Goal: Task Accomplishment & Management: Use online tool/utility

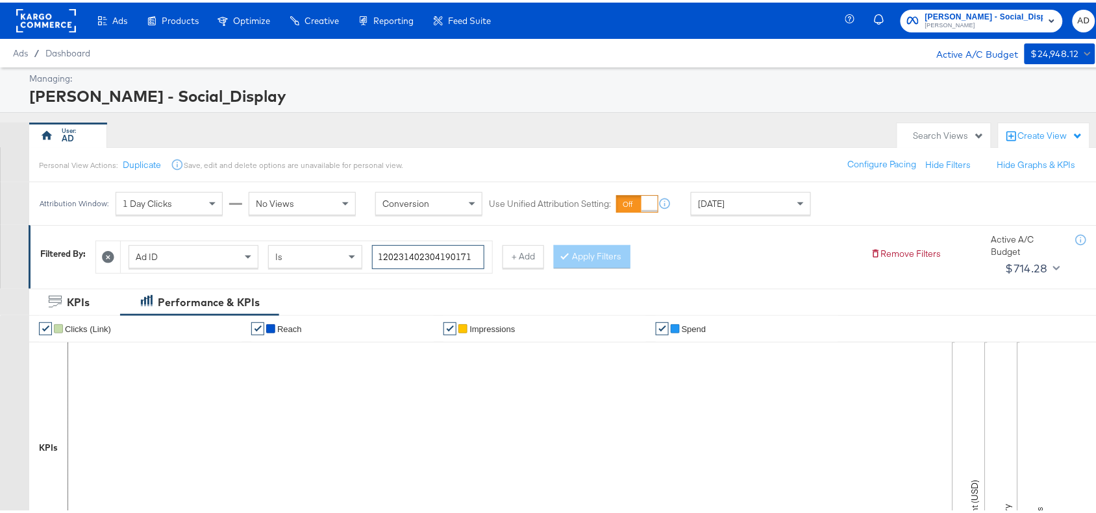
click at [476, 256] on input "120231402304190171" at bounding box center [428, 255] width 112 height 24
click at [604, 260] on div "Apply Filters" at bounding box center [592, 254] width 77 height 23
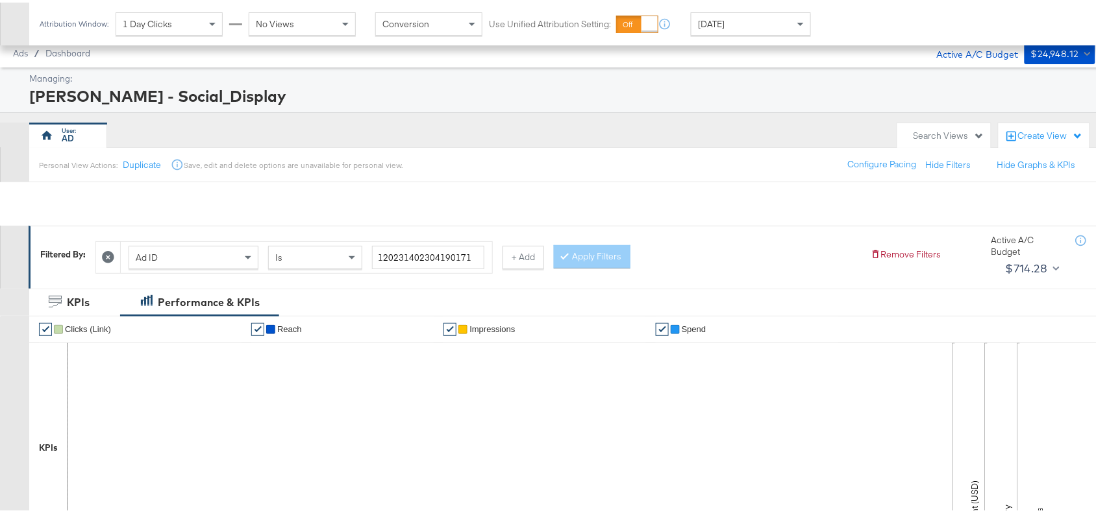
scroll to position [425, 0]
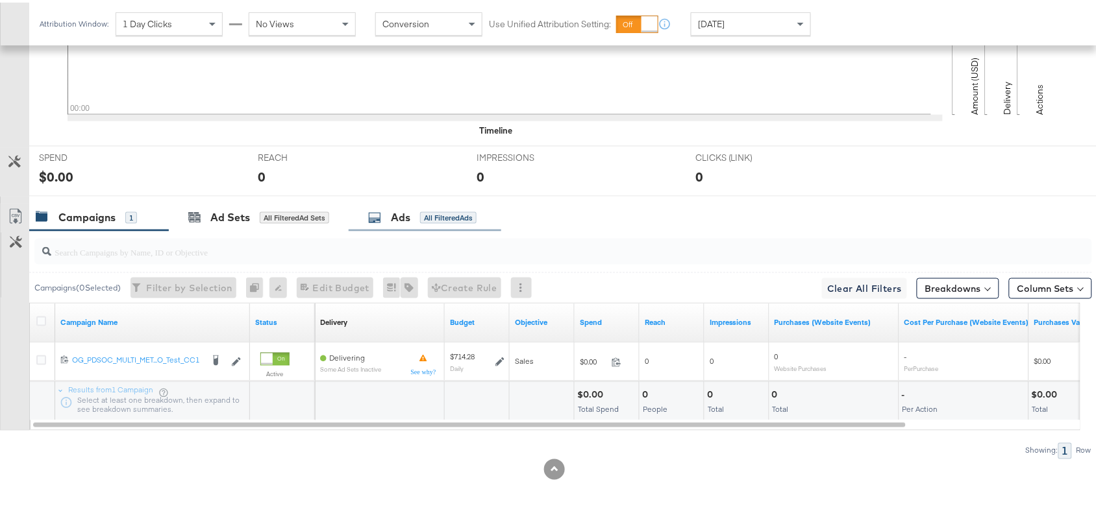
click at [396, 219] on div "Ads" at bounding box center [400, 215] width 19 height 15
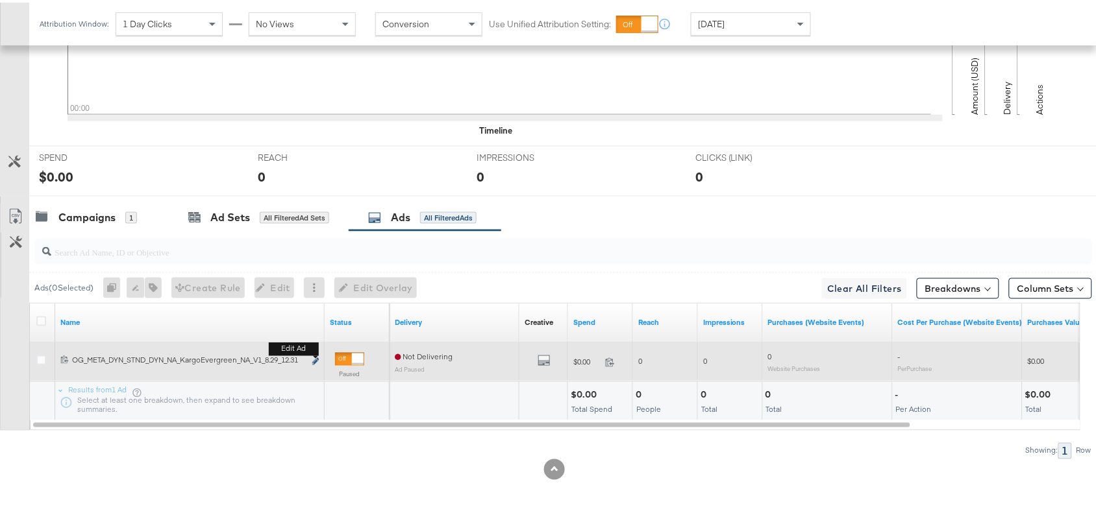
click at [313, 362] on icon "link" at bounding box center [315, 359] width 6 height 7
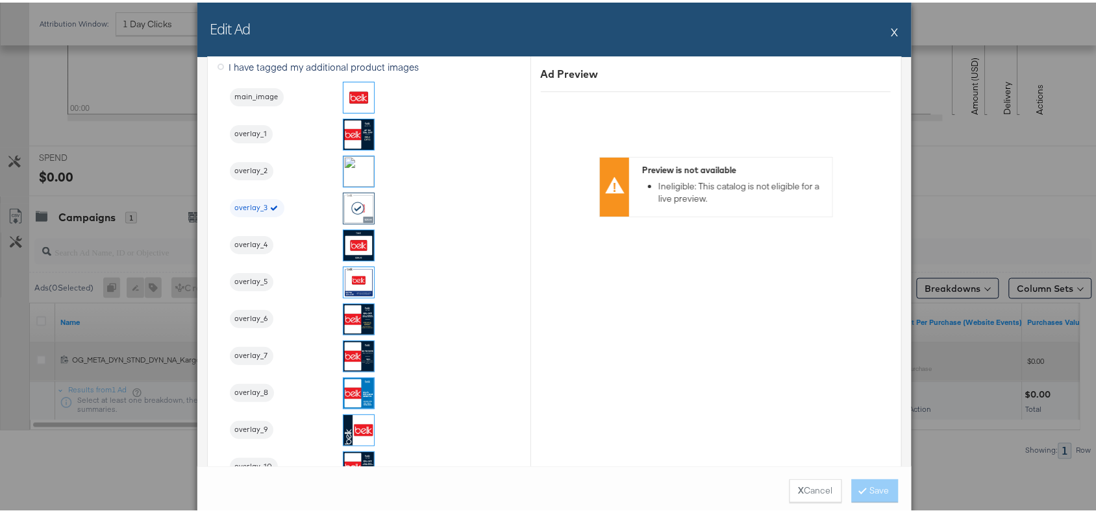
scroll to position [1404, 0]
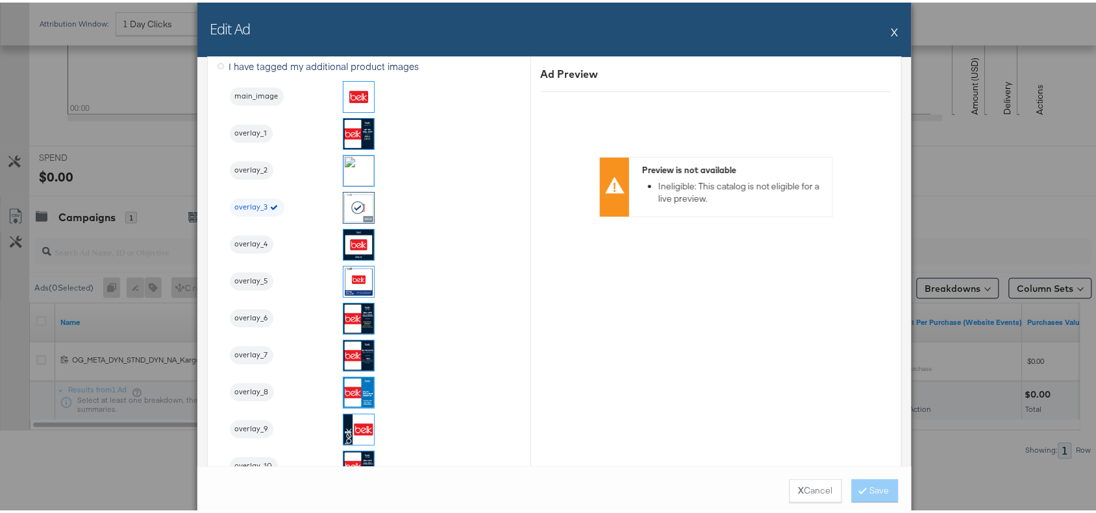
click at [891, 27] on button "X" at bounding box center [894, 29] width 7 height 26
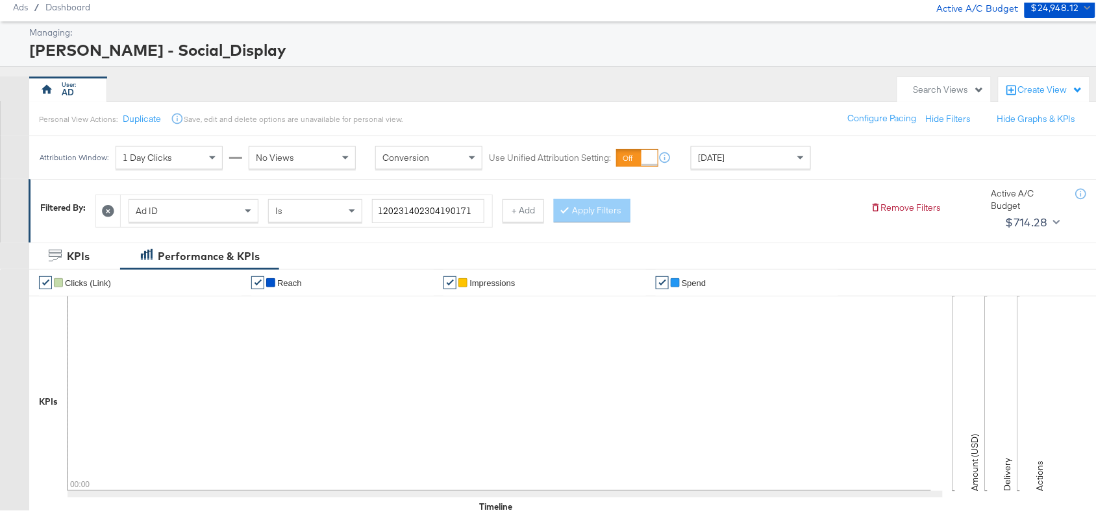
scroll to position [0, 0]
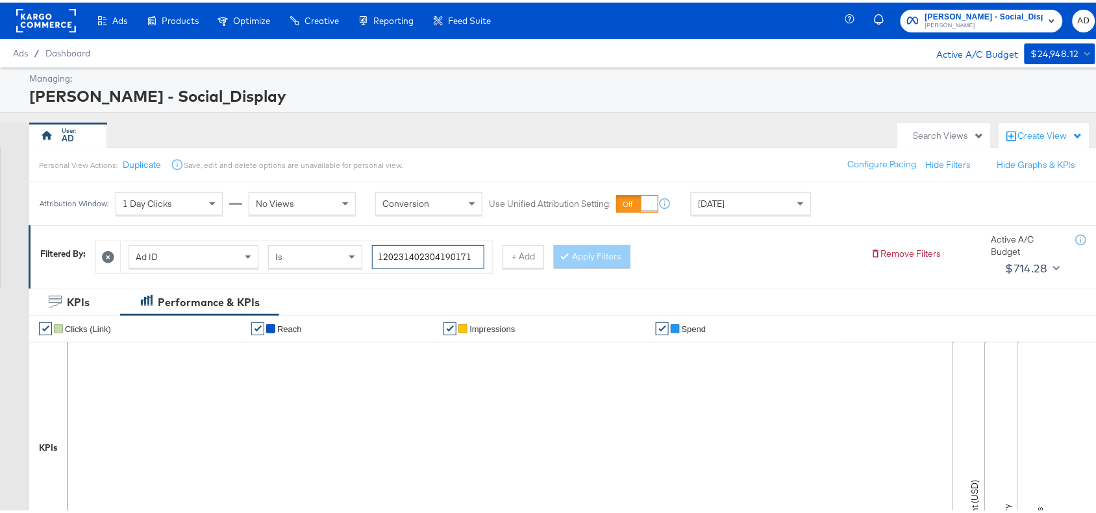
click at [469, 256] on input "120231402304190171" at bounding box center [428, 255] width 112 height 24
paste input "6"
click at [572, 254] on div at bounding box center [567, 254] width 9 height 12
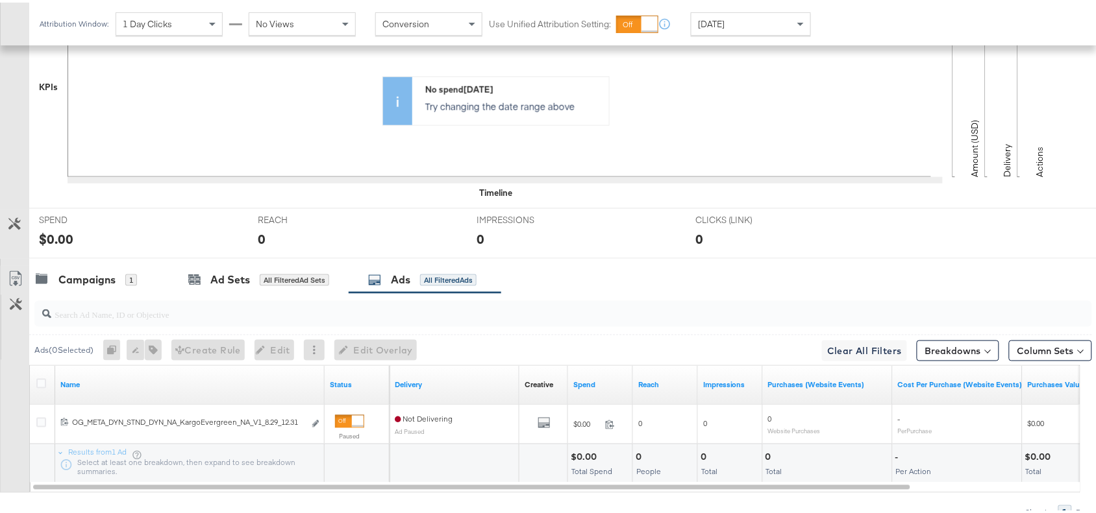
scroll to position [425, 0]
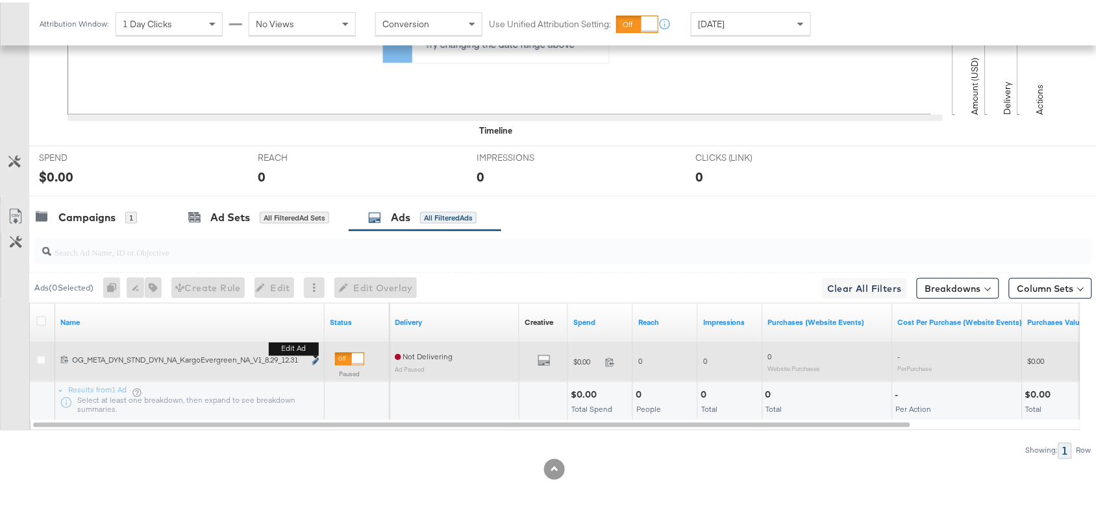
click at [316, 360] on icon "link" at bounding box center [315, 359] width 6 height 7
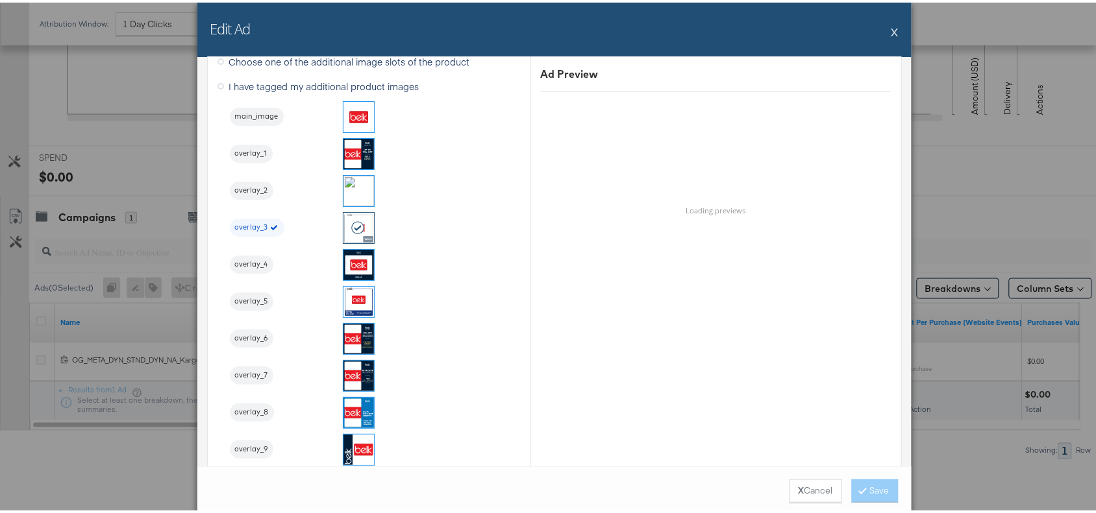
scroll to position [1386, 0]
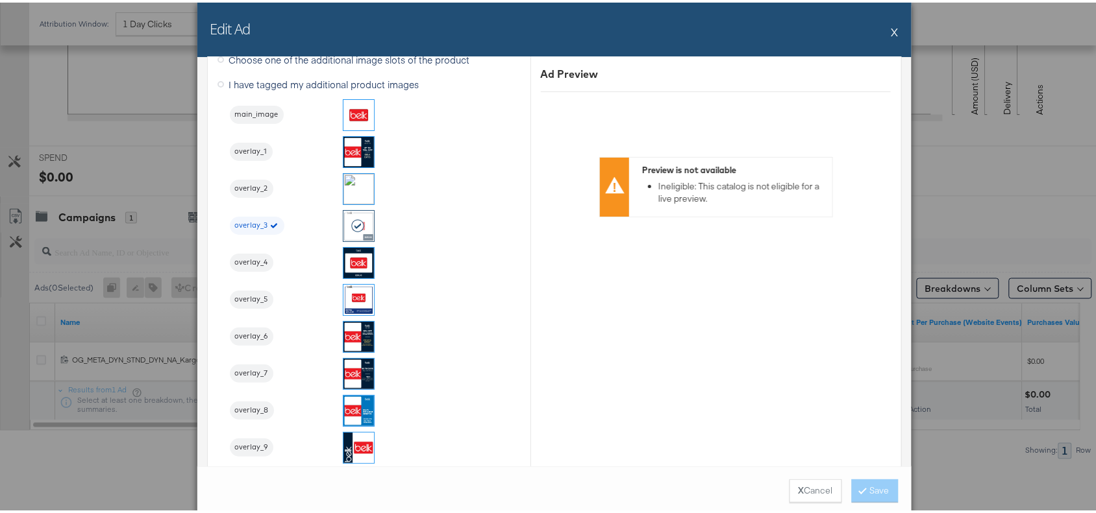
click at [891, 23] on button "X" at bounding box center [894, 29] width 7 height 26
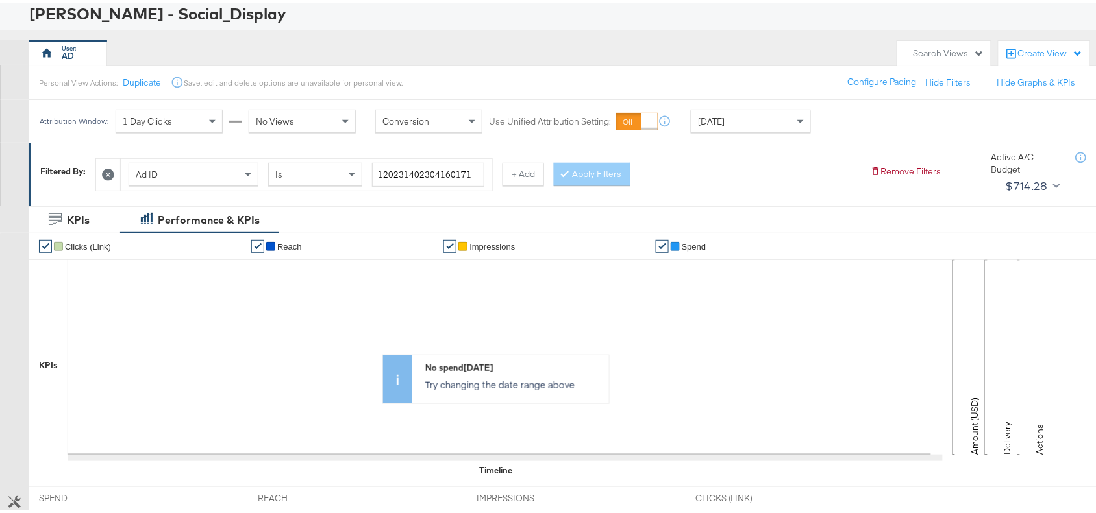
scroll to position [0, 0]
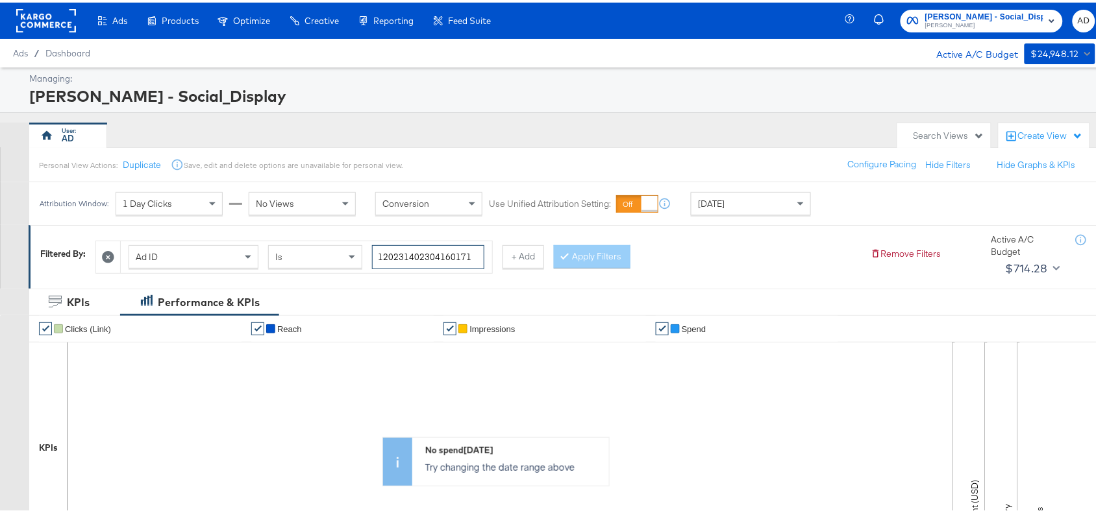
click at [474, 255] on input "120231402304160171" at bounding box center [428, 255] width 112 height 24
paste input "461622"
type input "120231404616220171"
click at [591, 260] on button "Apply Filters" at bounding box center [592, 254] width 77 height 23
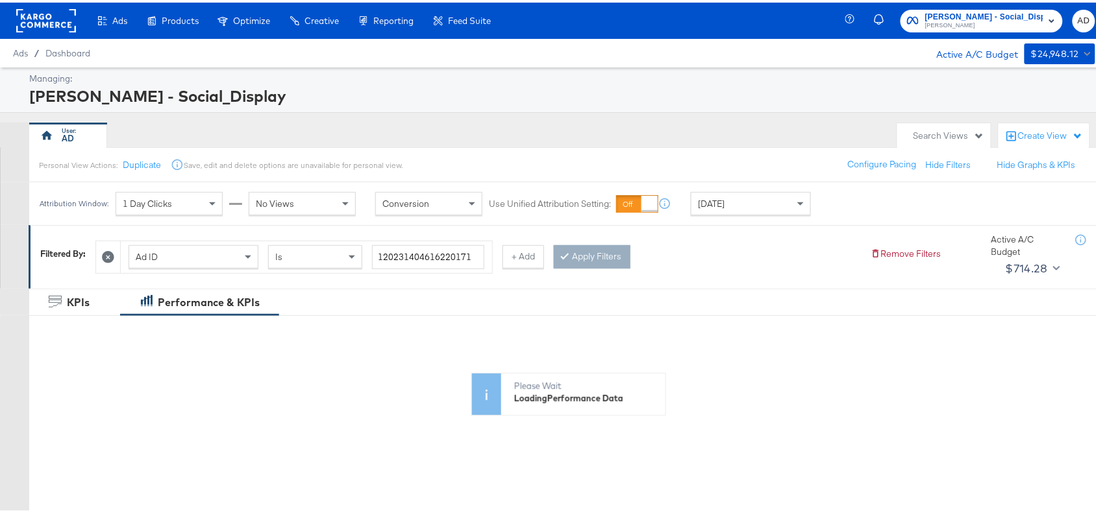
scroll to position [415, 0]
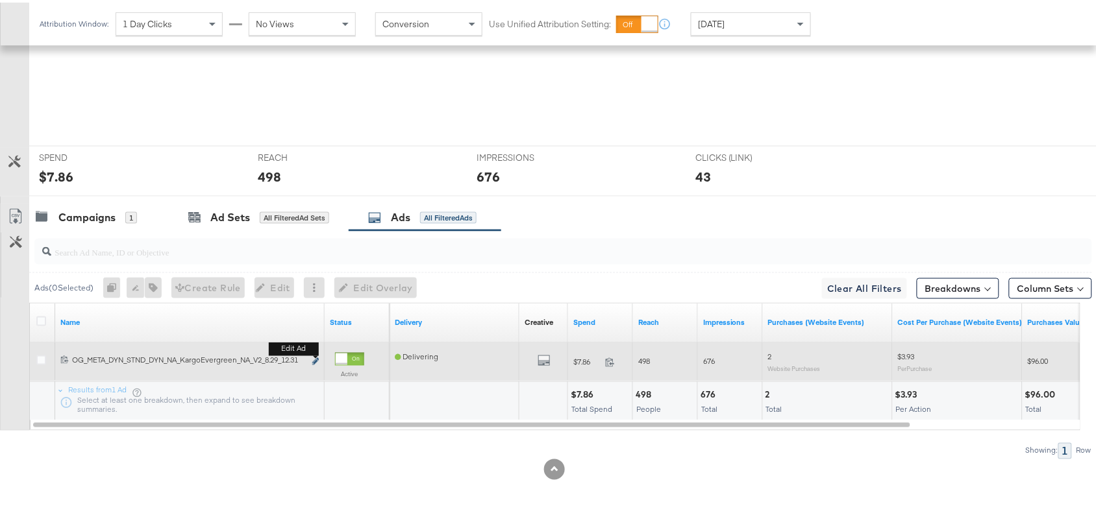
click at [315, 357] on icon "link" at bounding box center [315, 359] width 6 height 7
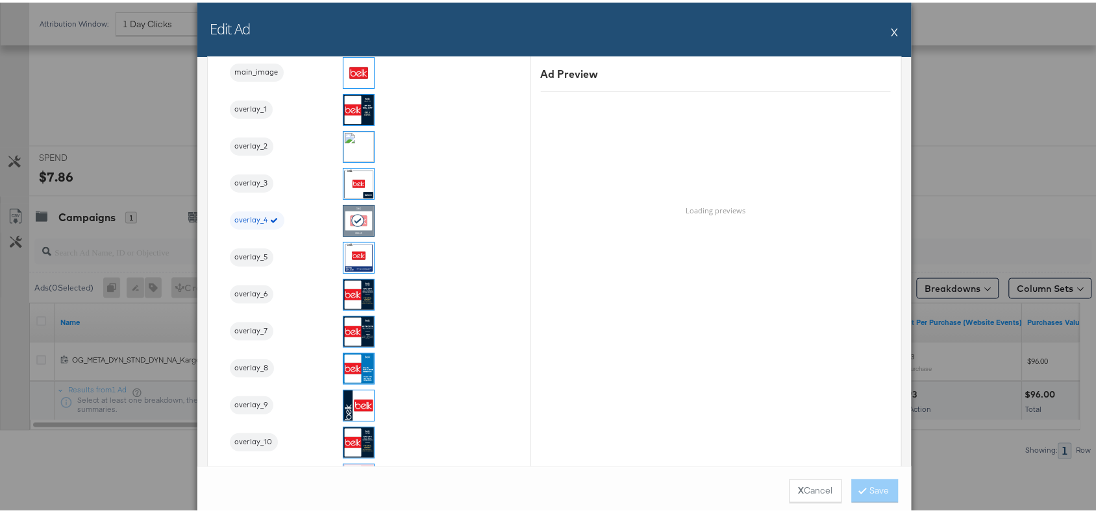
scroll to position [1415, 0]
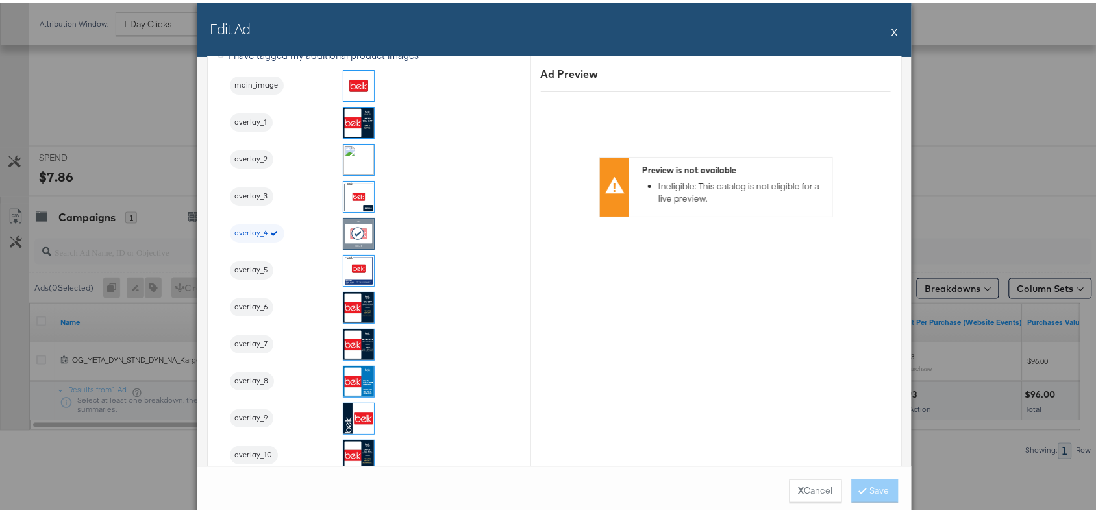
click at [893, 28] on div "Edit Ad X" at bounding box center [554, 27] width 714 height 55
click at [891, 28] on button "X" at bounding box center [894, 29] width 7 height 26
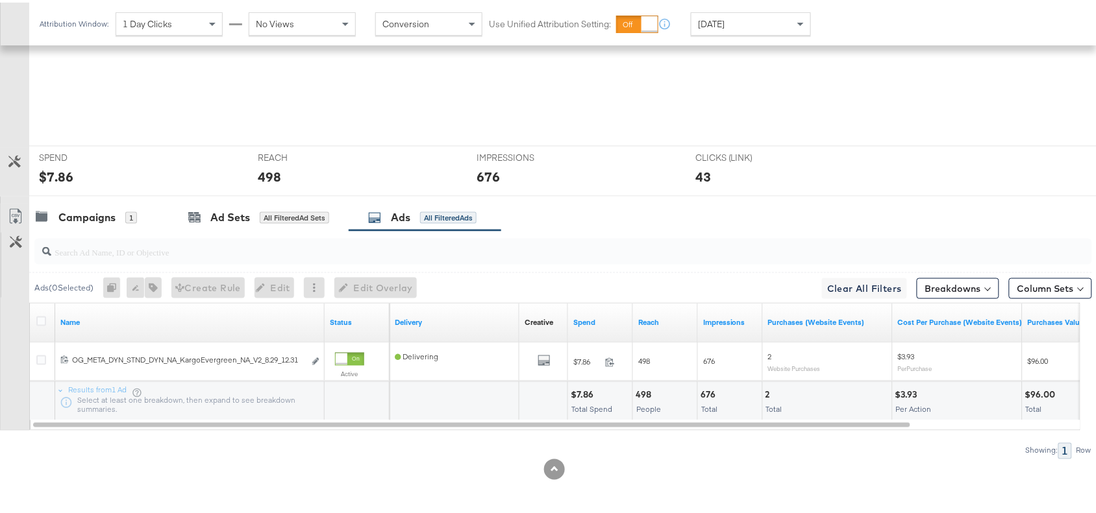
scroll to position [0, 0]
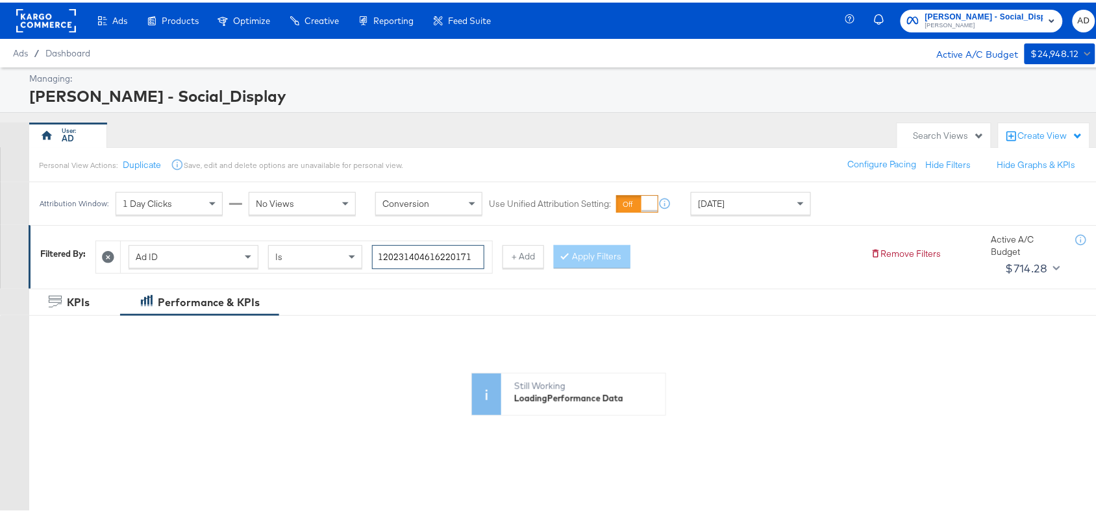
click at [474, 261] on input "120231404616220171" at bounding box center [428, 255] width 112 height 24
paste input "0"
click at [594, 257] on button "Apply Filters" at bounding box center [592, 254] width 77 height 23
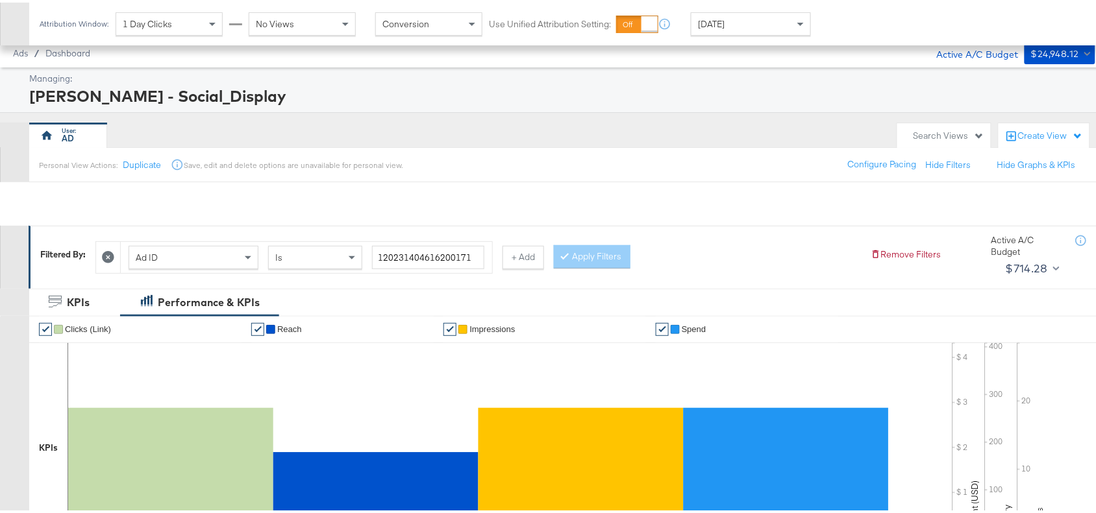
scroll to position [425, 0]
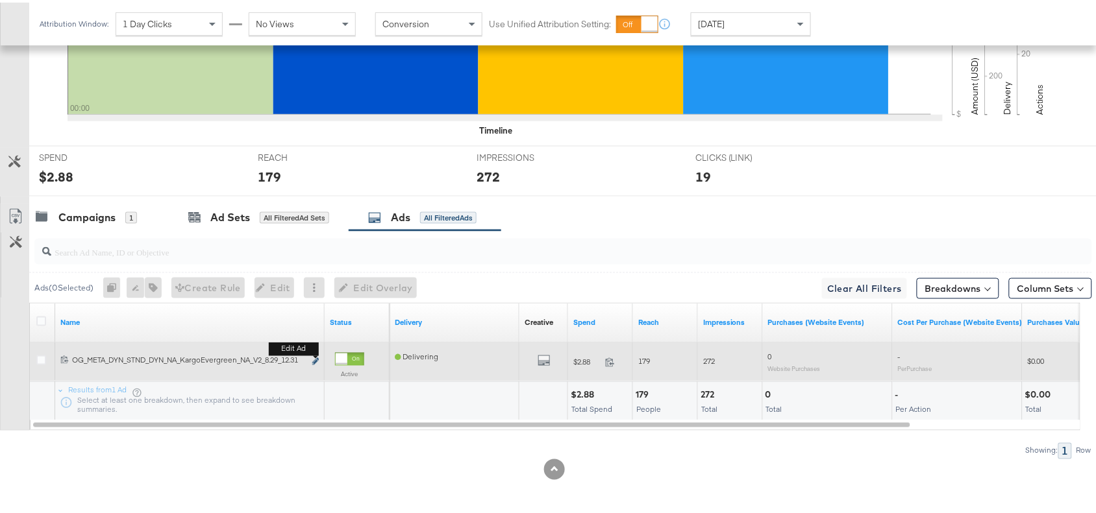
click at [313, 358] on icon "link" at bounding box center [315, 359] width 6 height 7
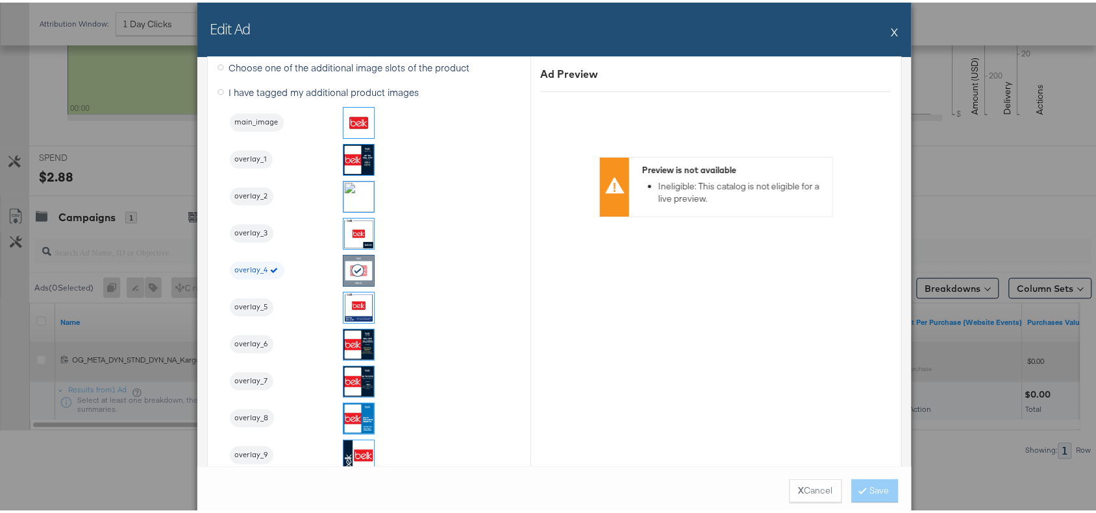
scroll to position [1379, 0]
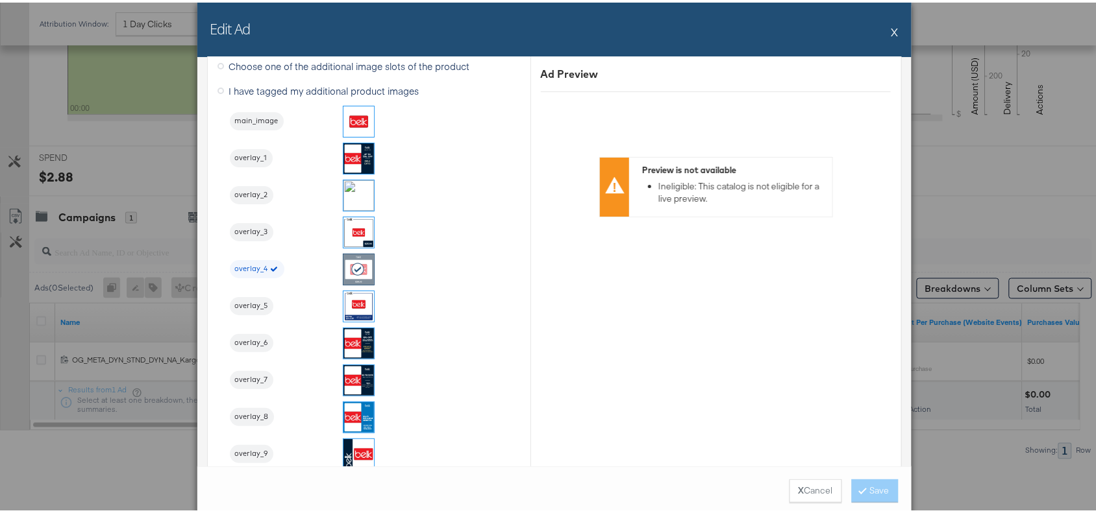
click at [883, 31] on div "Edit Ad X" at bounding box center [554, 27] width 714 height 55
click at [891, 31] on button "X" at bounding box center [894, 29] width 7 height 26
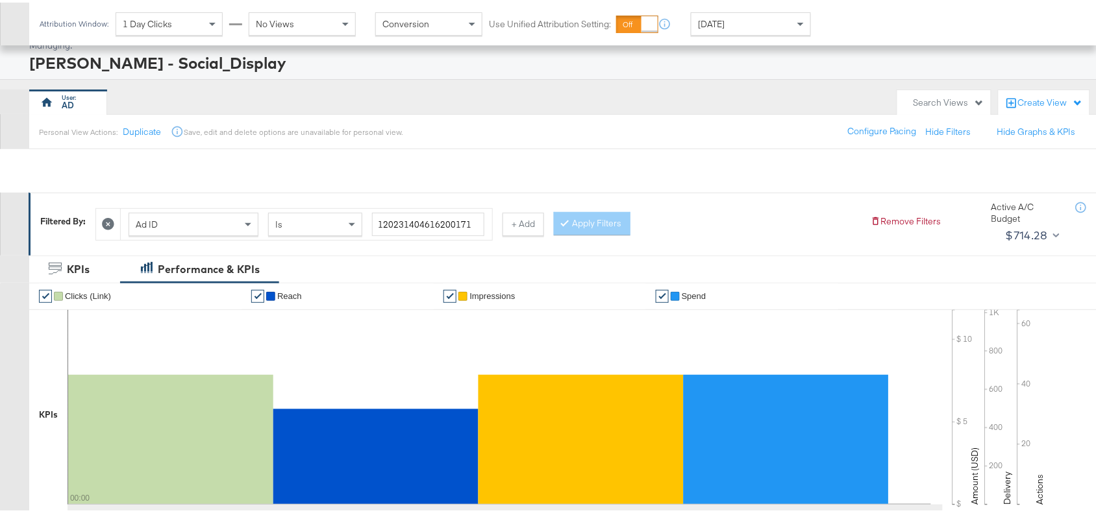
scroll to position [0, 0]
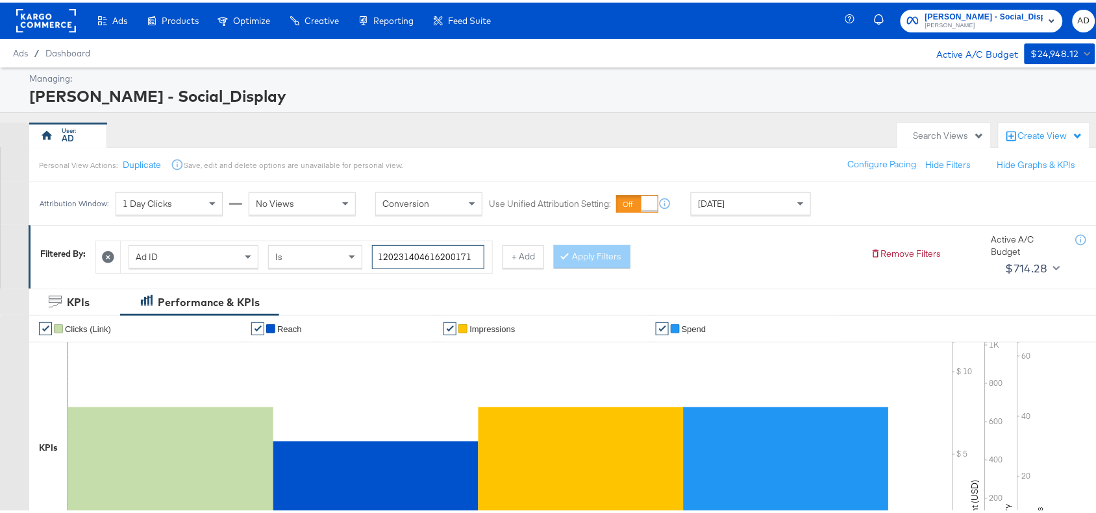
click at [472, 254] on input "120231404616200171" at bounding box center [428, 255] width 112 height 24
paste input "60453057"
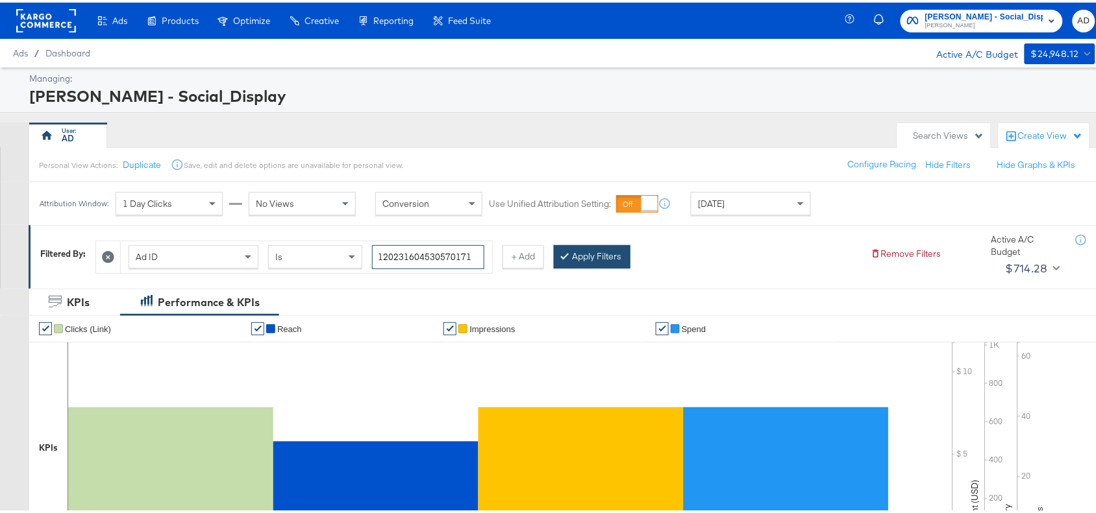
type input "120231604530570171"
click at [585, 258] on button "Apply Filters" at bounding box center [592, 254] width 77 height 23
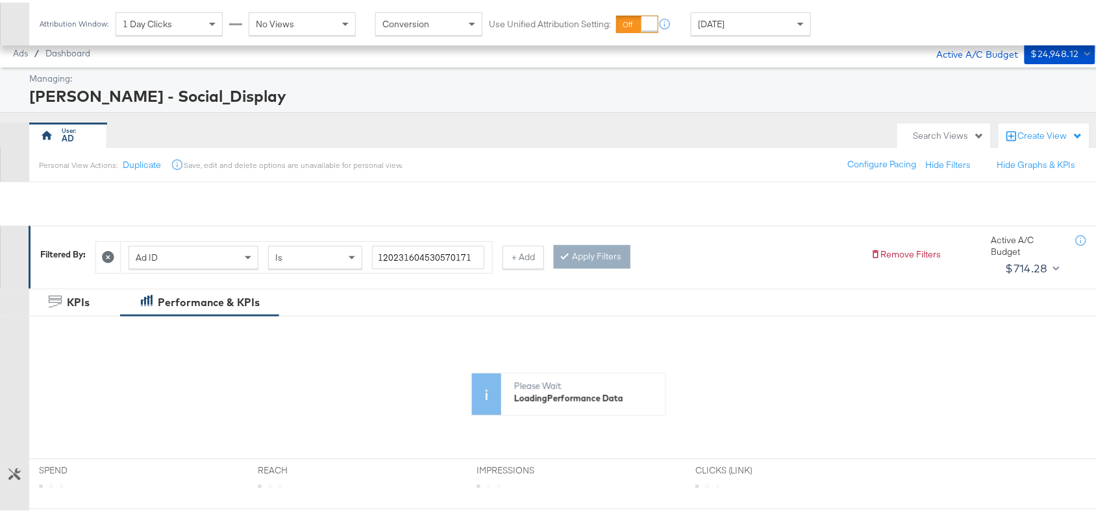
scroll to position [313, 0]
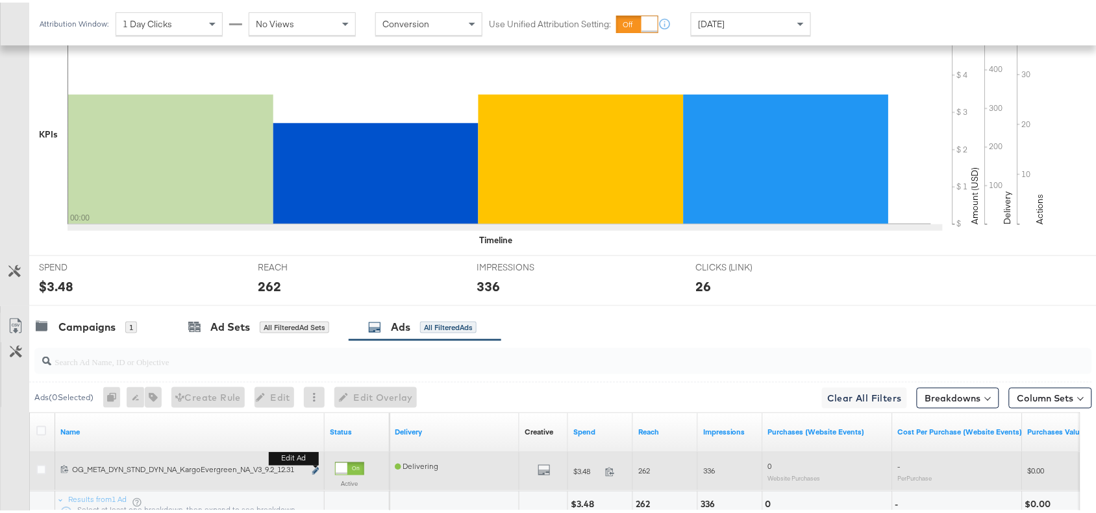
click at [315, 469] on icon "link" at bounding box center [315, 468] width 6 height 7
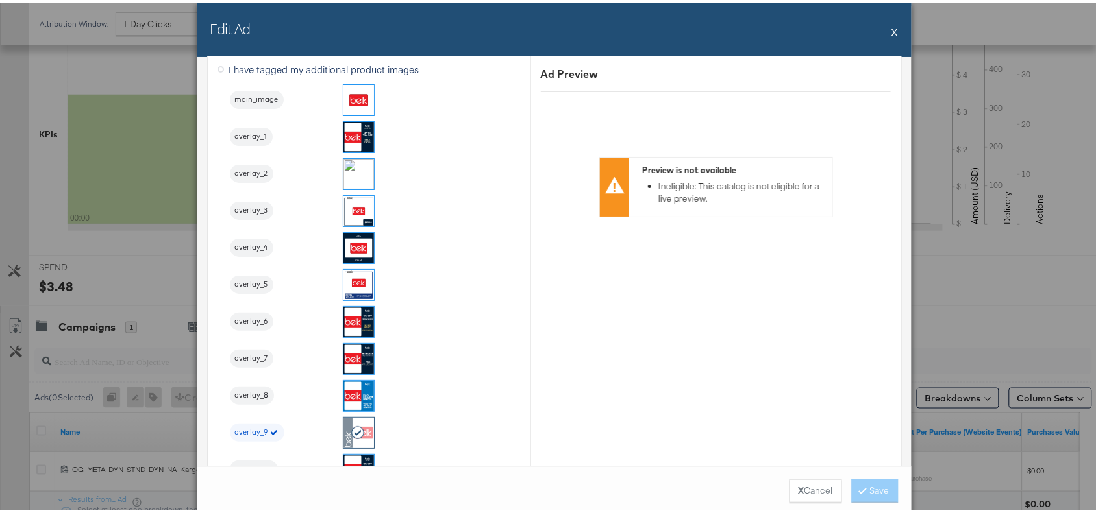
scroll to position [1527, 0]
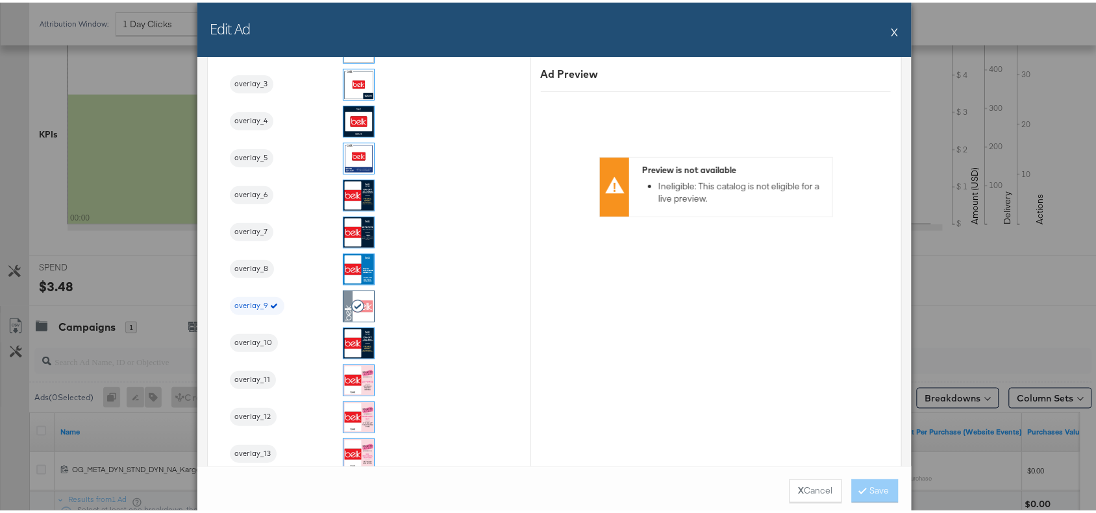
click at [884, 34] on div "Edit Ad X" at bounding box center [554, 27] width 714 height 55
click at [891, 33] on button "X" at bounding box center [894, 29] width 7 height 26
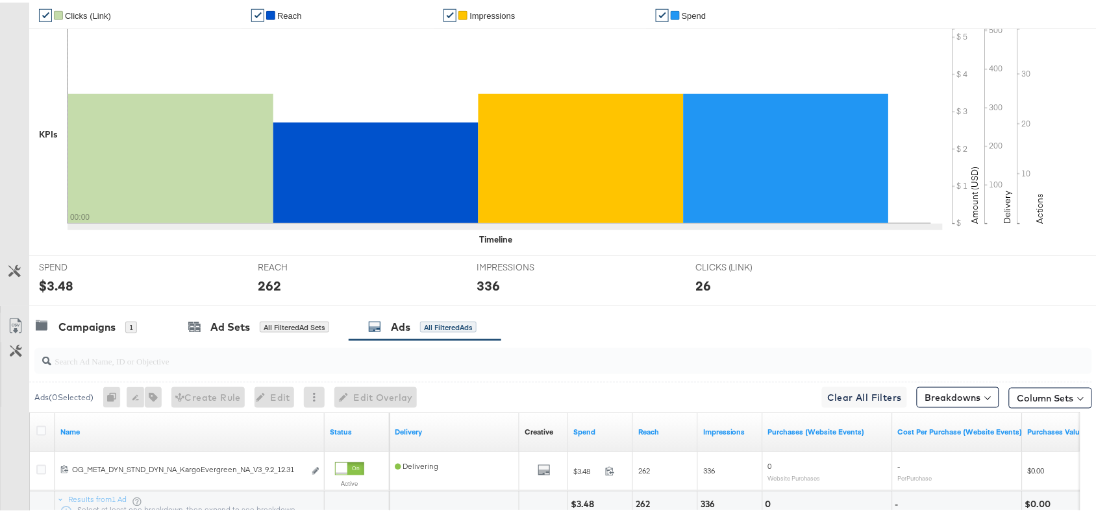
scroll to position [0, 0]
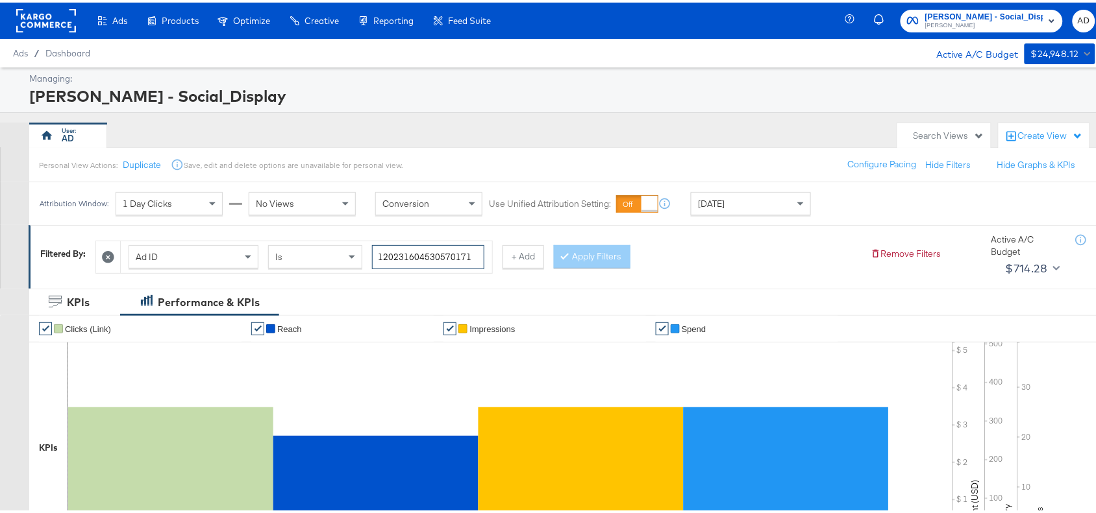
click at [477, 258] on input "120231604530570171" at bounding box center [428, 255] width 112 height 24
paste input "4"
type input "120231604530540171"
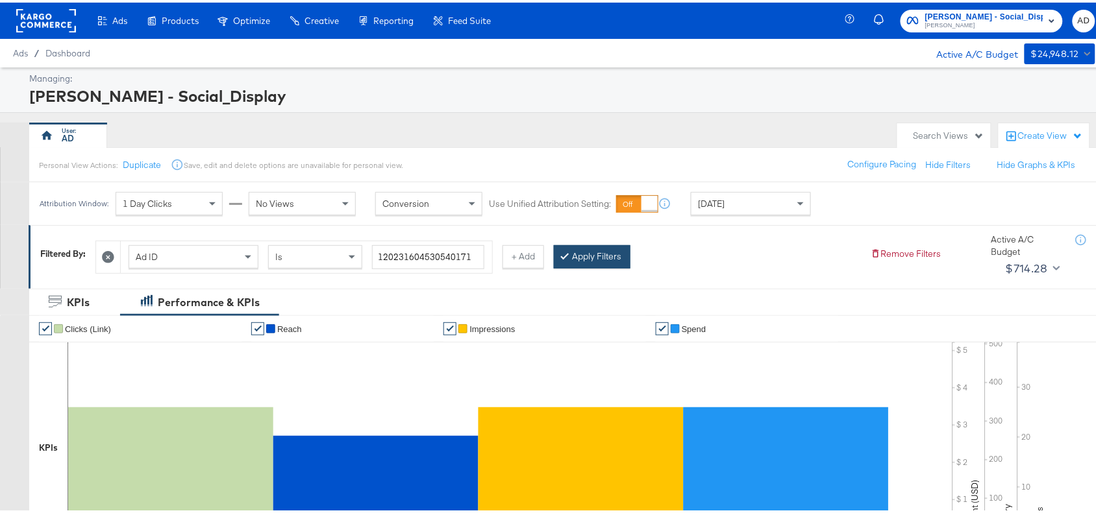
click at [578, 256] on button "Apply Filters" at bounding box center [592, 254] width 77 height 23
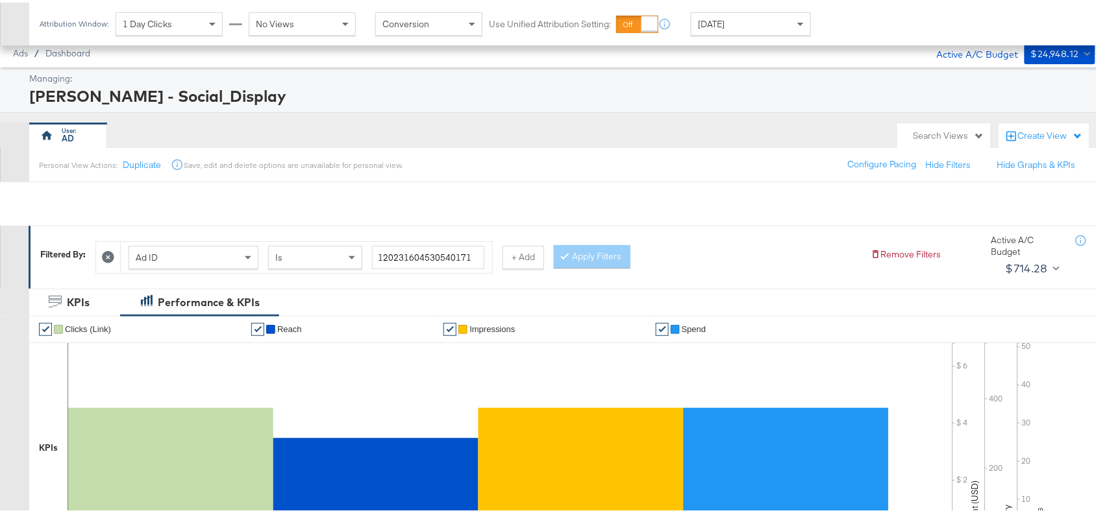
scroll to position [425, 0]
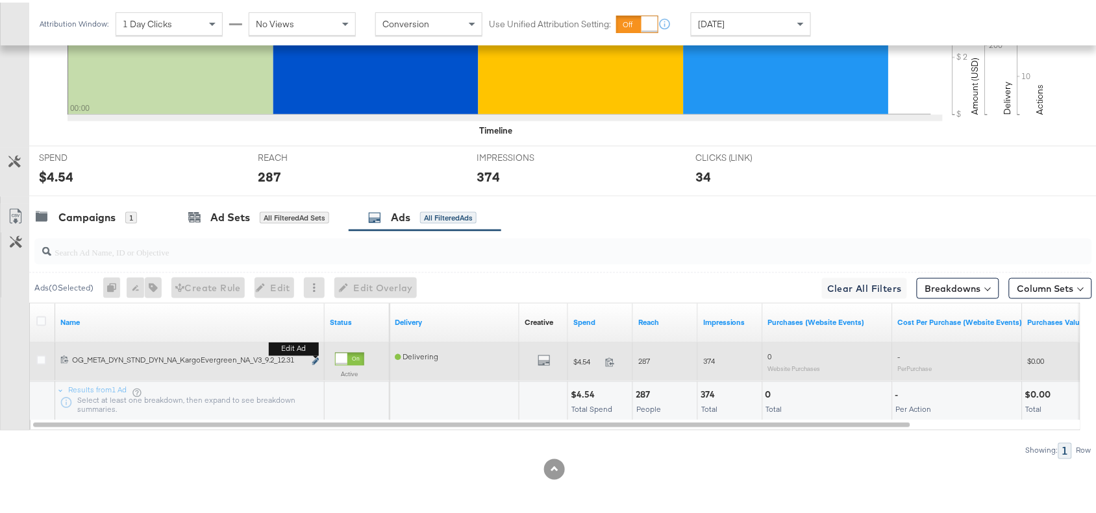
click at [316, 358] on icon "link" at bounding box center [315, 359] width 6 height 7
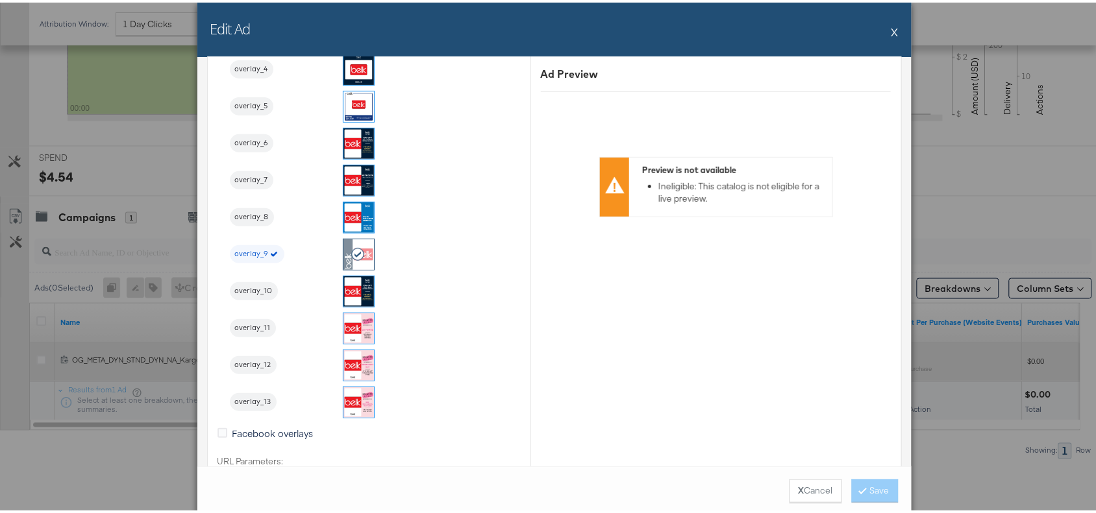
scroll to position [1582, 0]
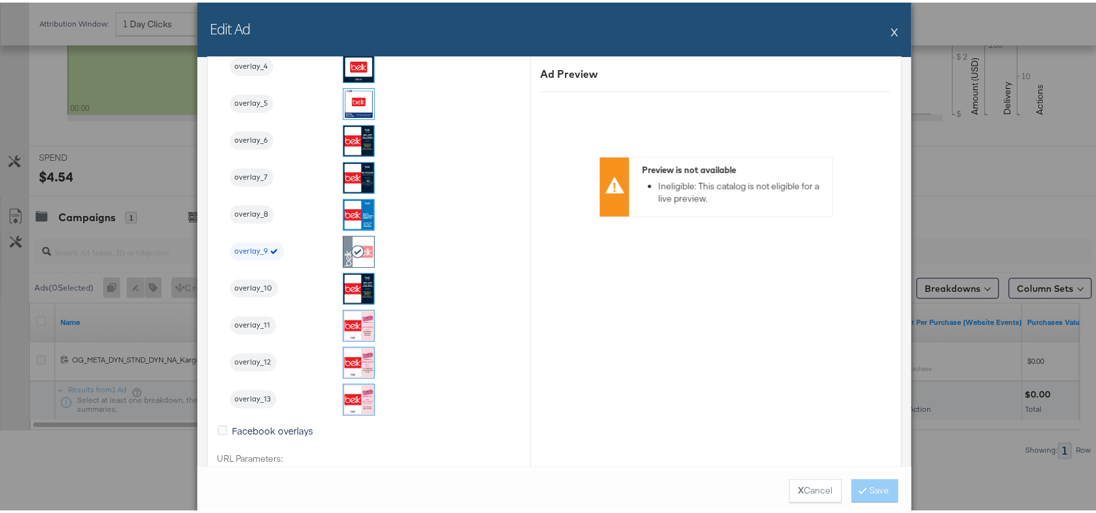
click at [891, 30] on button "X" at bounding box center [894, 29] width 7 height 26
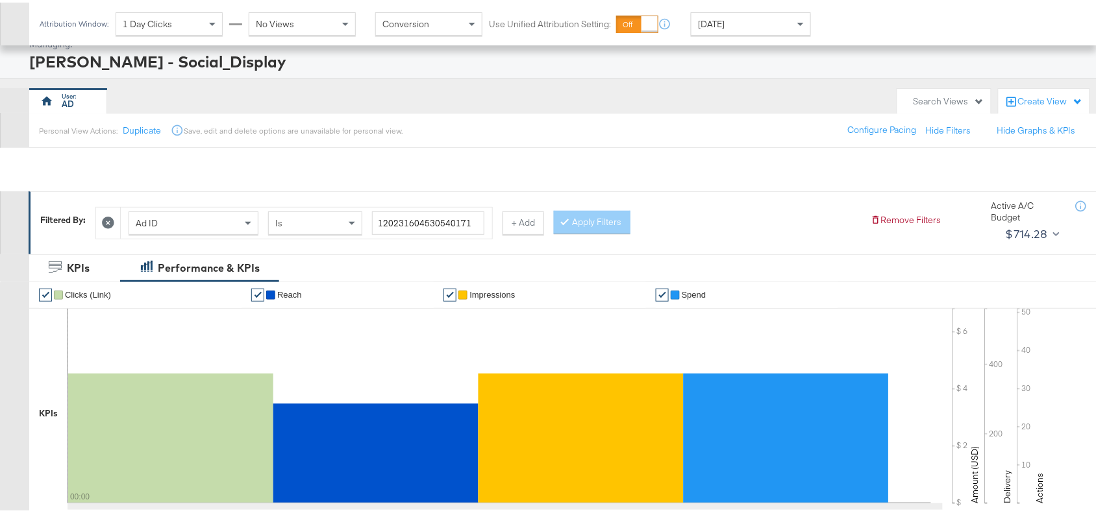
scroll to position [0, 0]
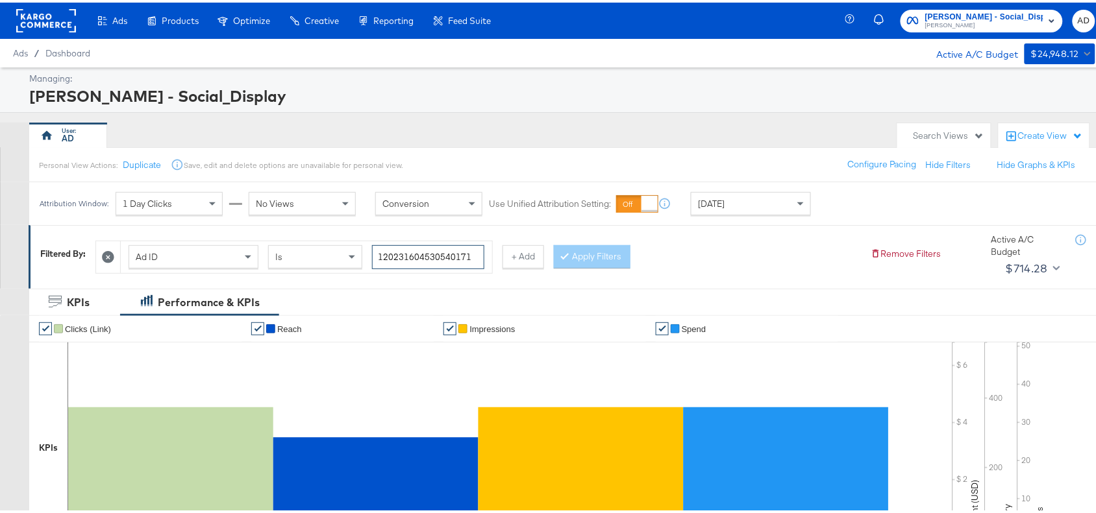
click at [471, 260] on input "120231604530540171" at bounding box center [428, 255] width 112 height 24
paste input "43463476"
type input "120231434634760171"
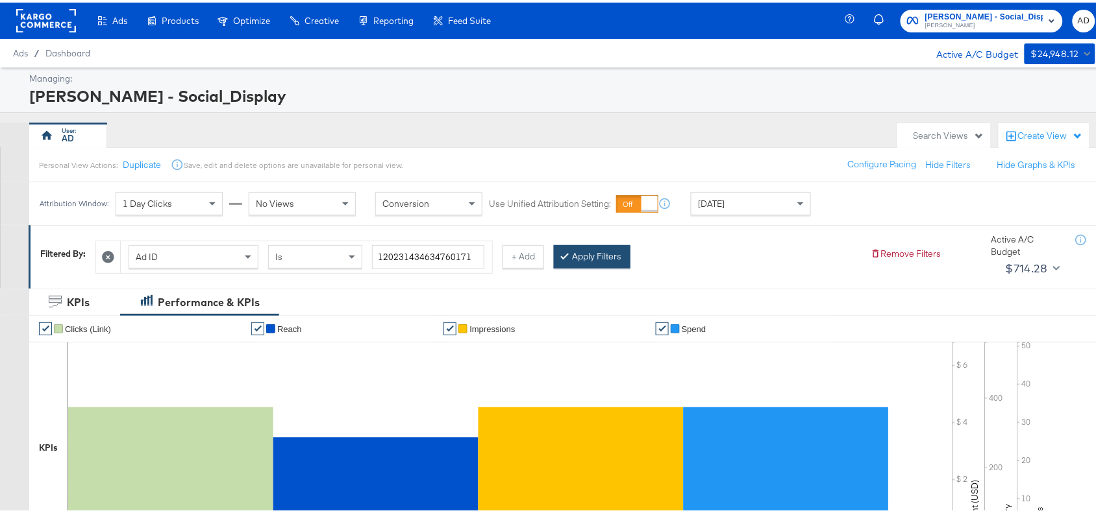
click at [601, 260] on button "Apply Filters" at bounding box center [592, 254] width 77 height 23
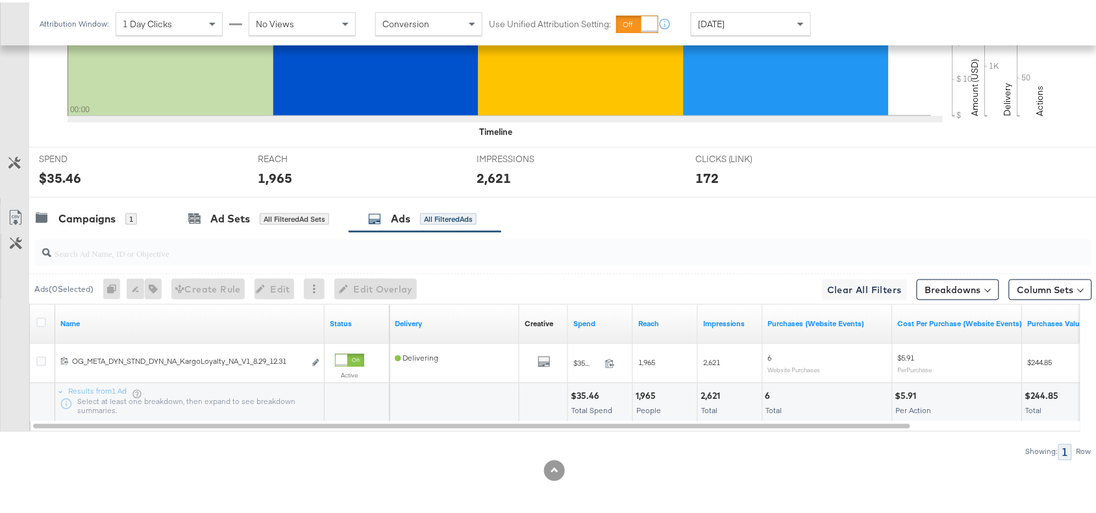
scroll to position [425, 0]
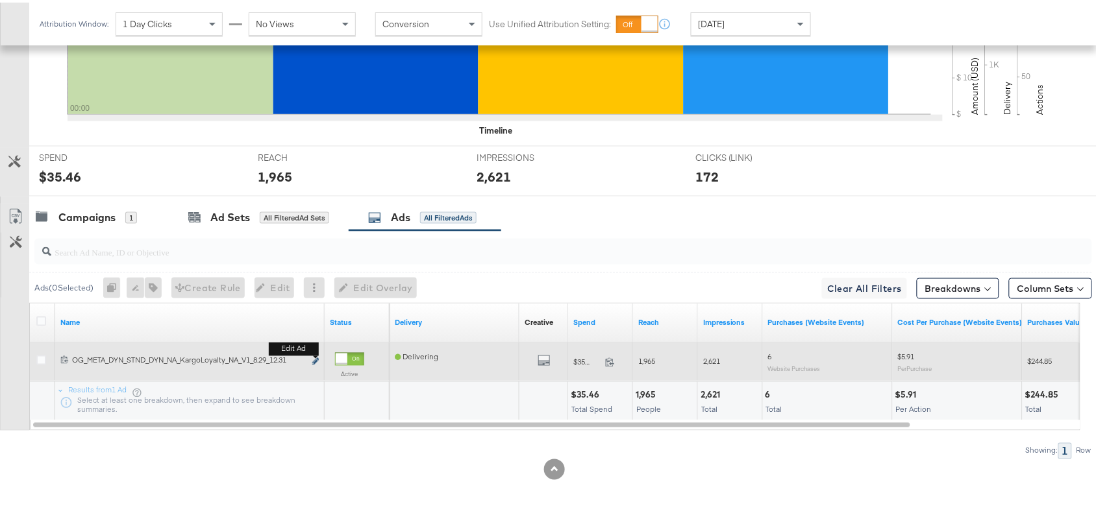
click at [315, 359] on icon "link" at bounding box center [315, 359] width 6 height 7
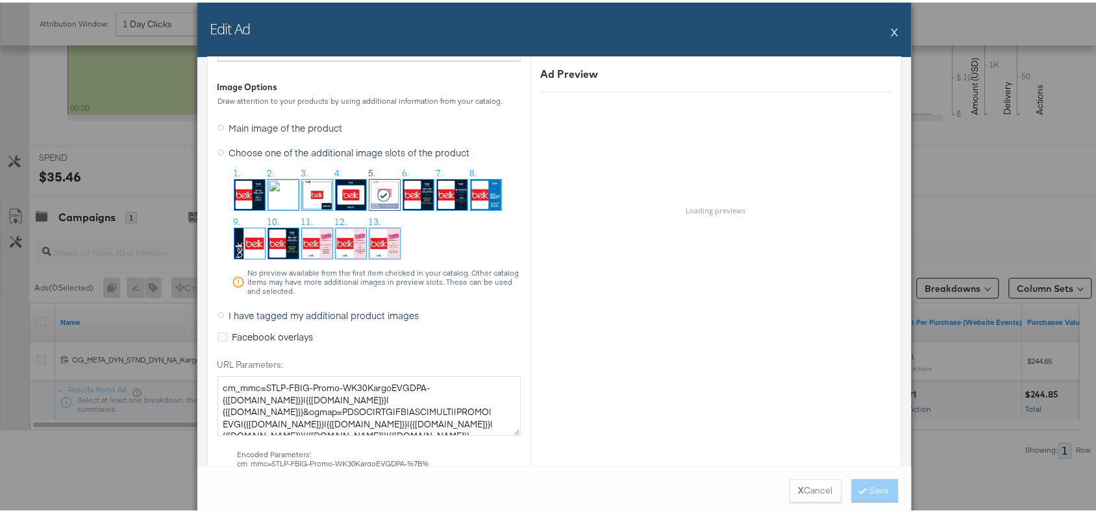
scroll to position [1294, 0]
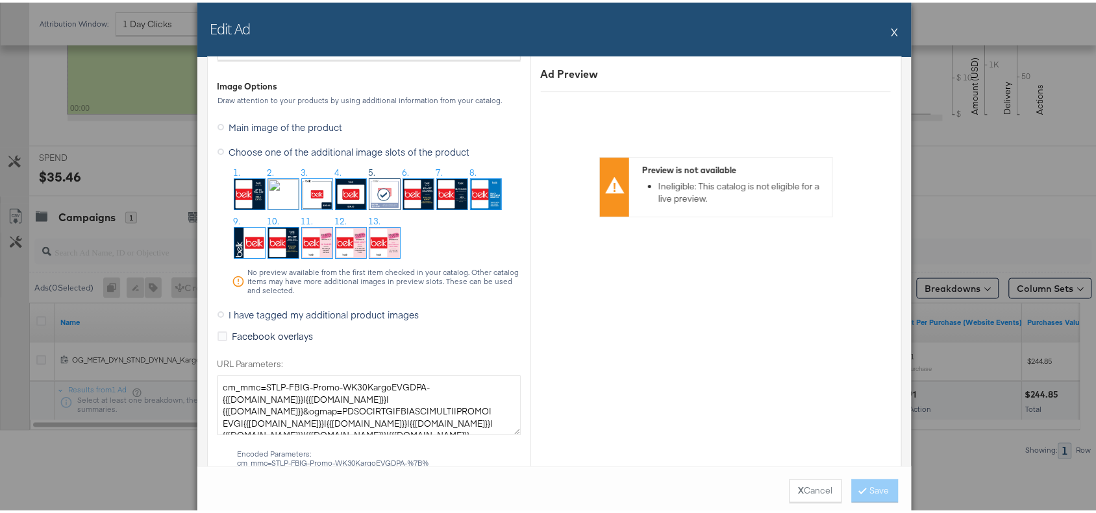
click at [891, 29] on button "X" at bounding box center [894, 29] width 7 height 26
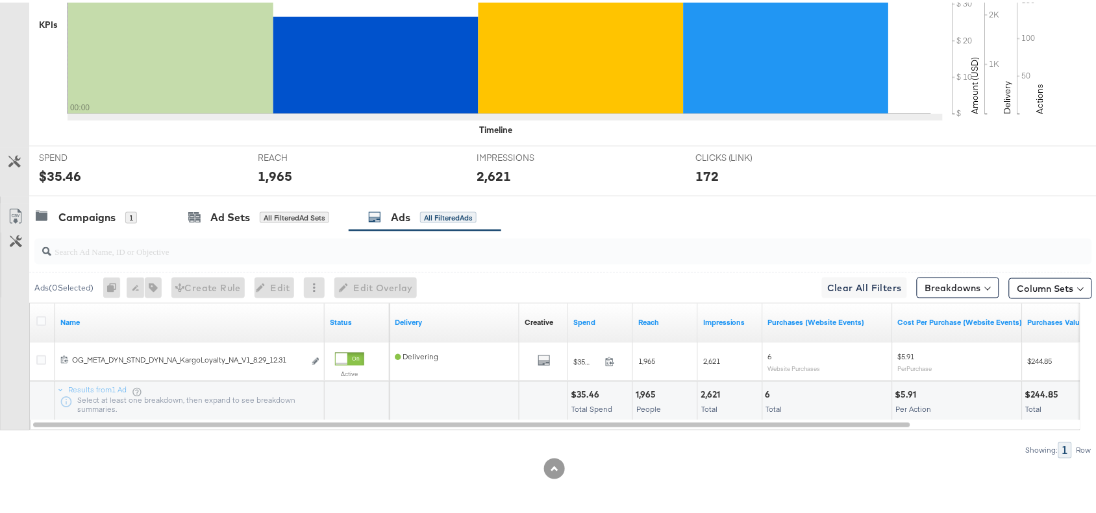
scroll to position [0, 0]
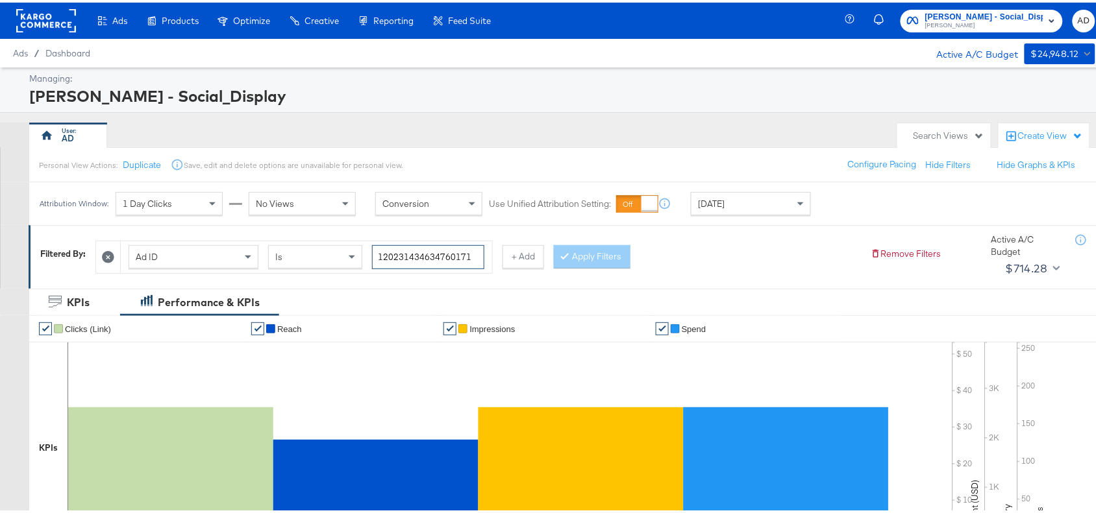
click at [475, 257] on input "120231434634760171" at bounding box center [428, 255] width 112 height 24
paste input "0466415"
click at [611, 251] on button "Apply Filters" at bounding box center [592, 254] width 77 height 23
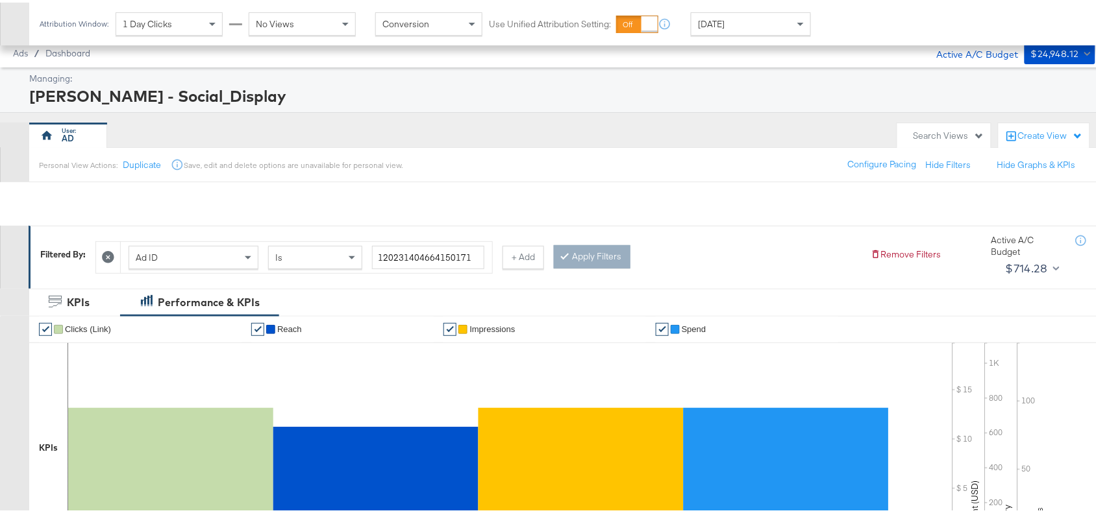
scroll to position [425, 0]
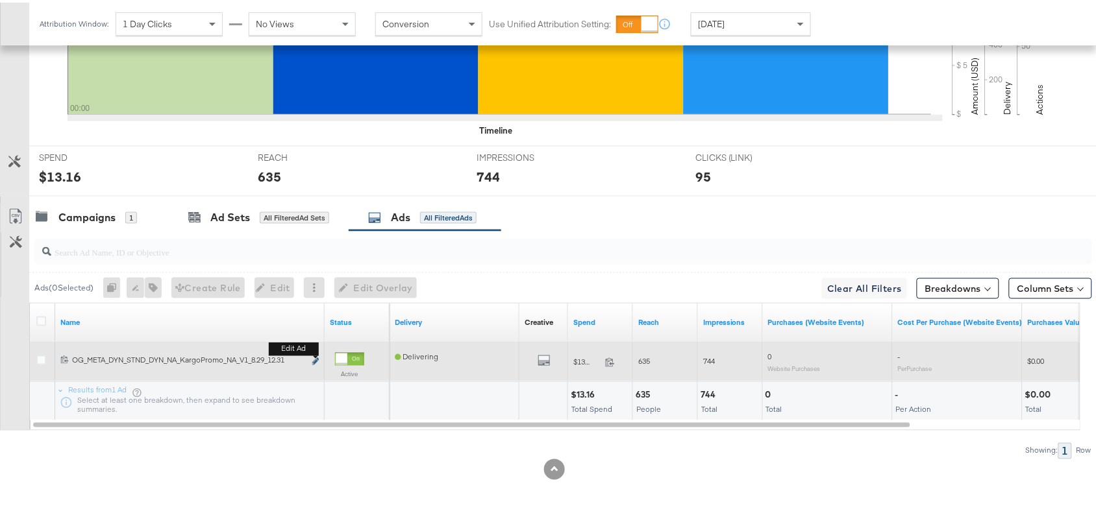
click at [315, 357] on icon "link" at bounding box center [315, 359] width 6 height 7
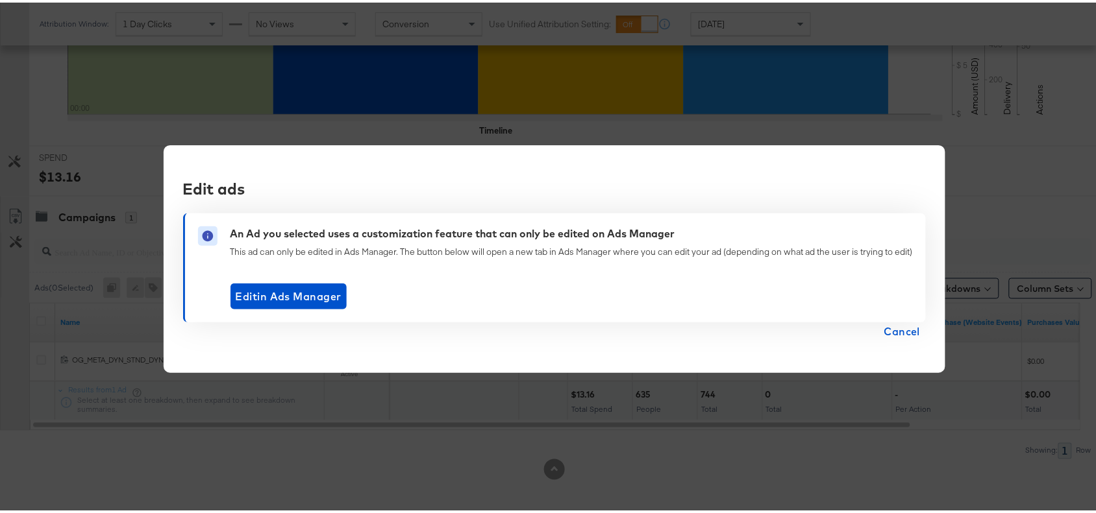
click at [906, 330] on span "Cancel" at bounding box center [902, 329] width 36 height 18
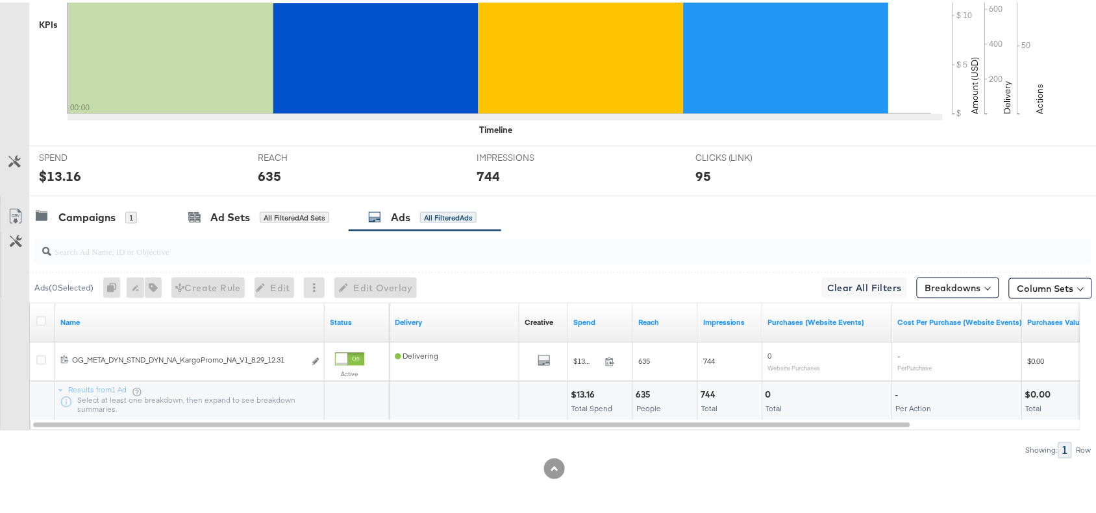
scroll to position [0, 0]
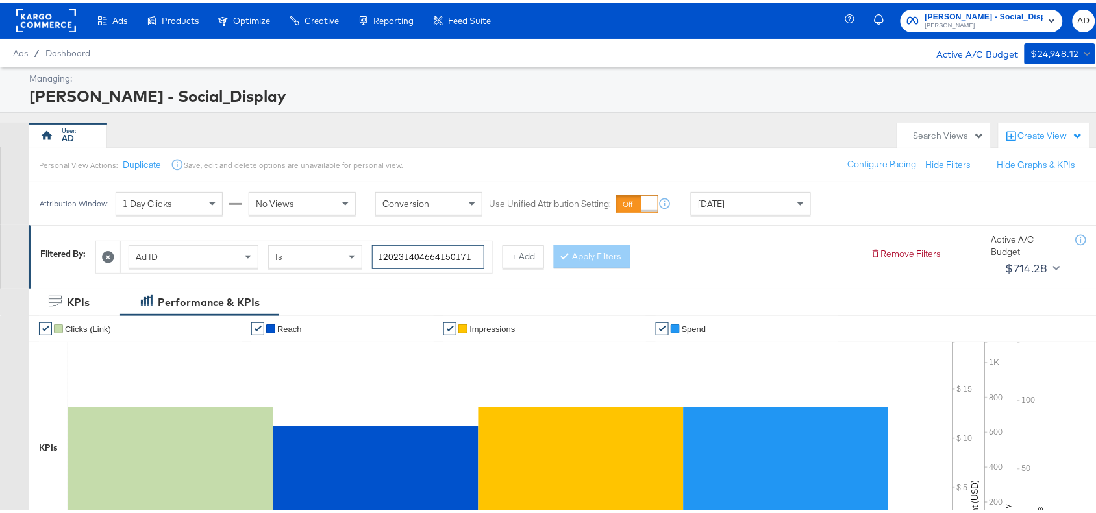
click at [479, 264] on input "120231404664150171" at bounding box center [428, 255] width 112 height 24
paste input "8"
click at [589, 258] on button "Apply Filters" at bounding box center [592, 254] width 77 height 23
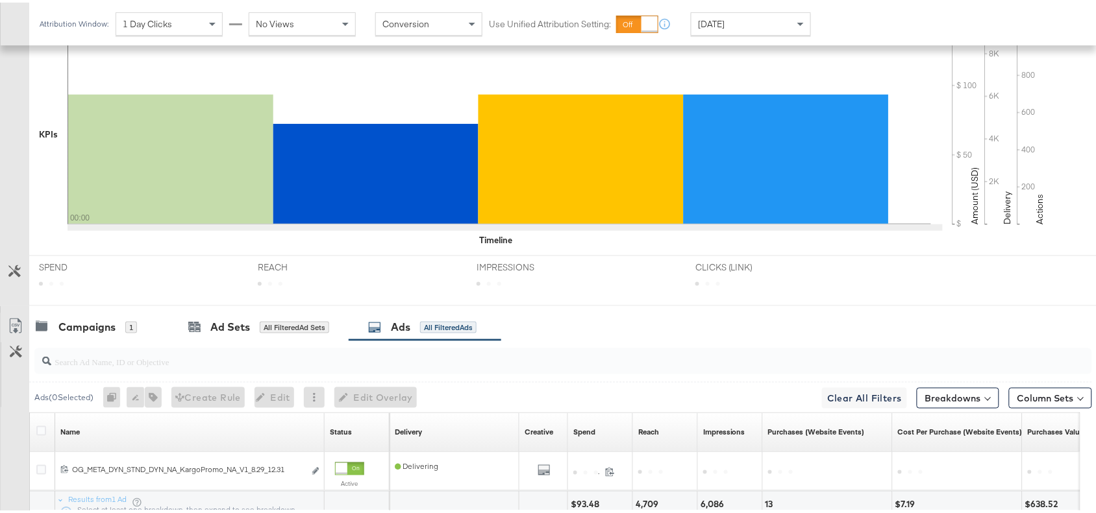
scroll to position [425, 0]
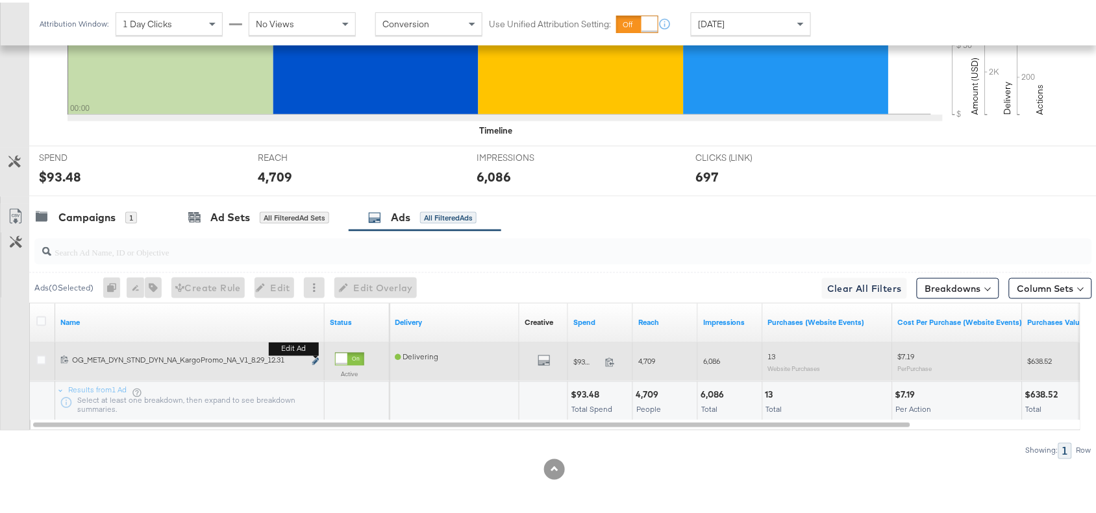
click at [313, 358] on icon "link" at bounding box center [315, 359] width 6 height 7
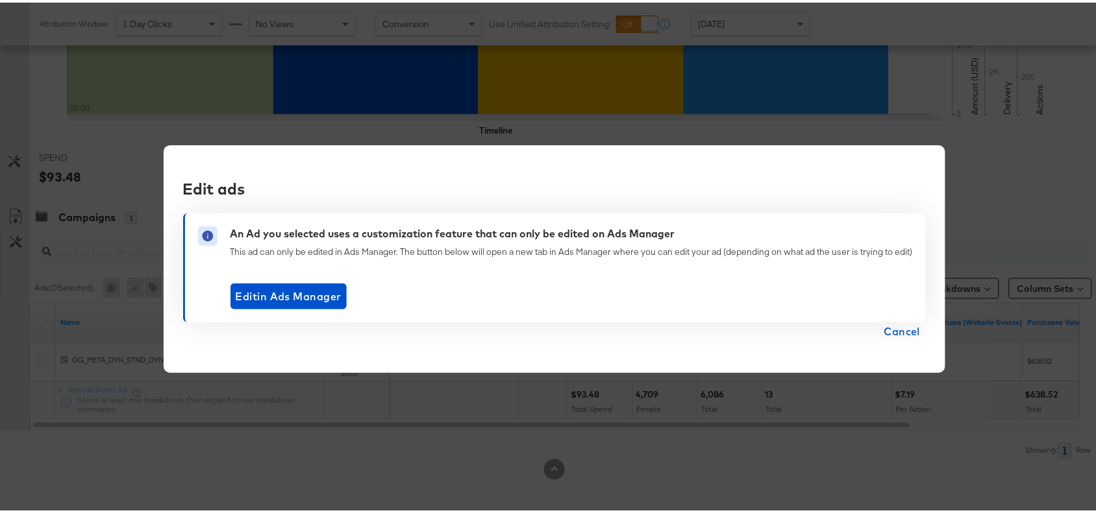
click at [893, 335] on span "Cancel" at bounding box center [902, 329] width 36 height 18
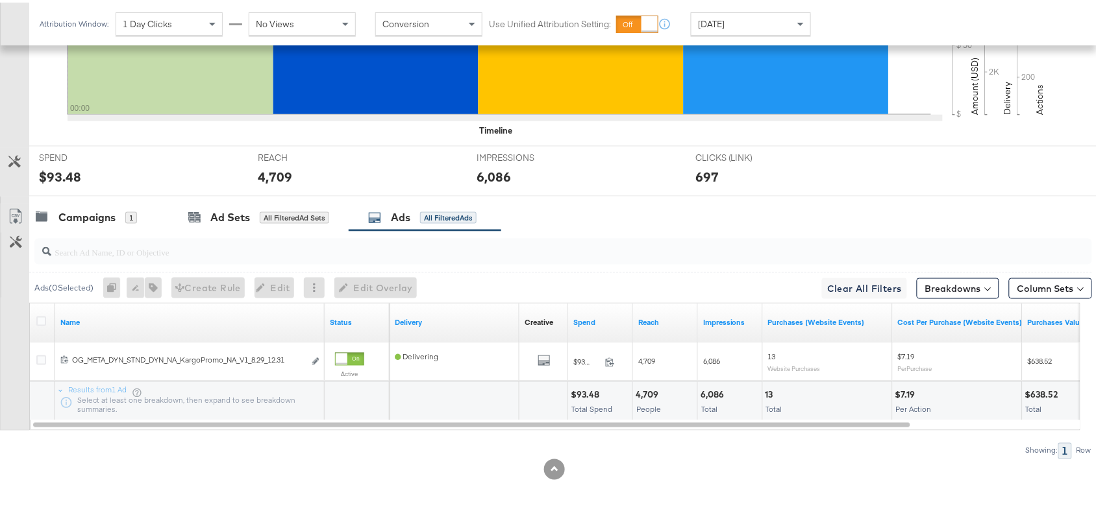
scroll to position [0, 0]
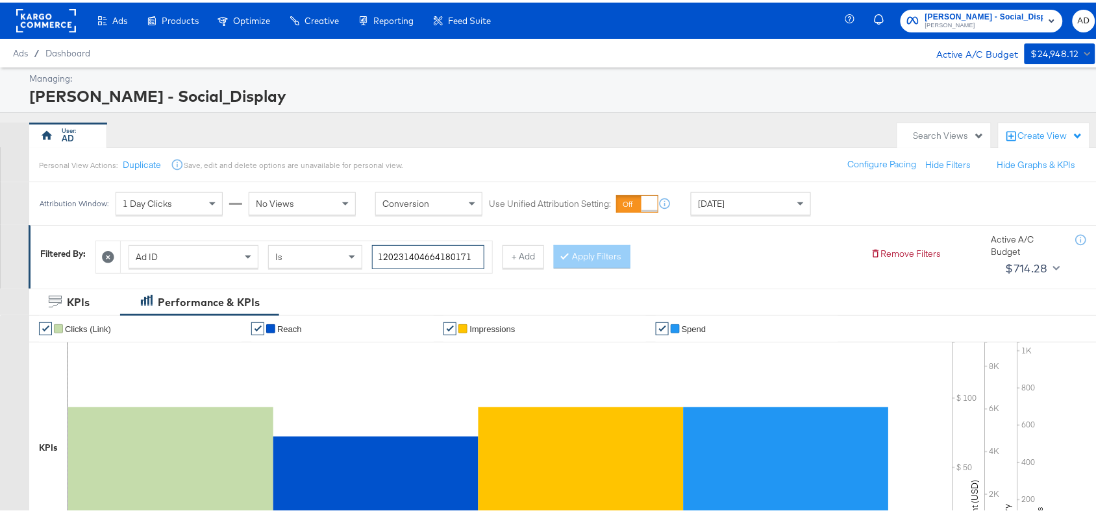
click at [478, 253] on input "120231404664180171" at bounding box center [428, 255] width 112 height 24
paste input "70611"
click at [599, 254] on button "Apply Filters" at bounding box center [592, 254] width 77 height 23
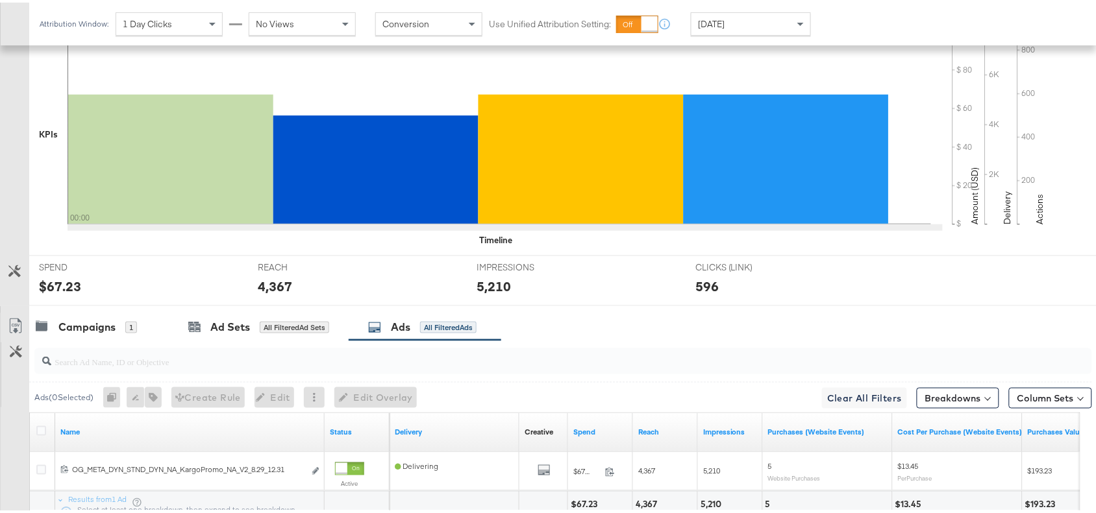
scroll to position [425, 0]
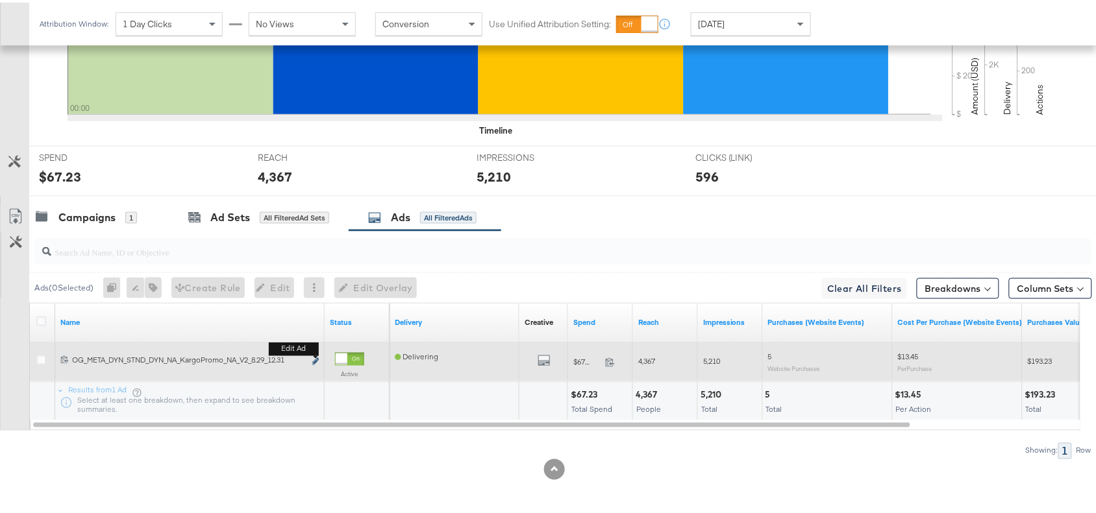
click at [315, 358] on icon "link" at bounding box center [315, 359] width 6 height 7
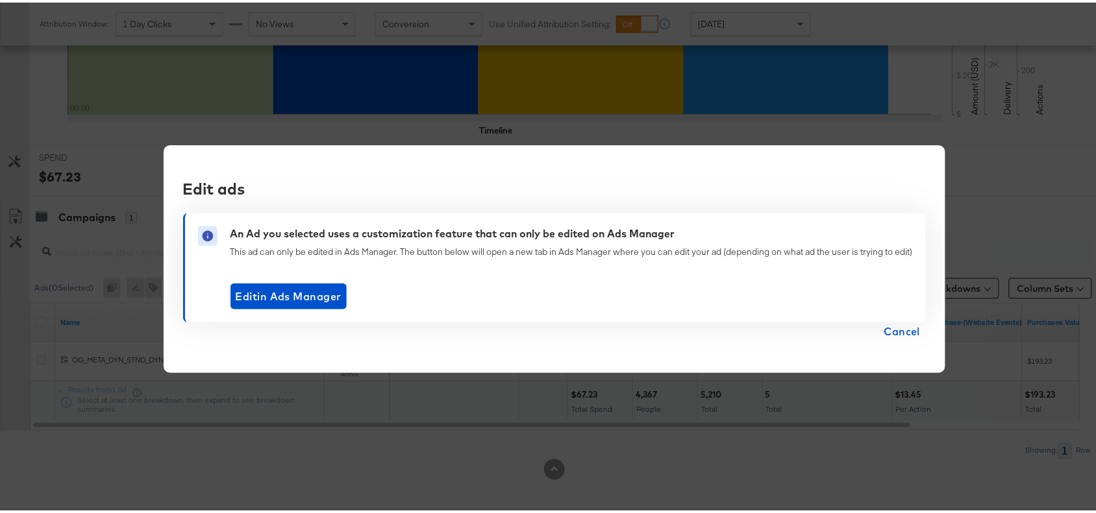
click at [900, 323] on span "Cancel" at bounding box center [902, 329] width 36 height 18
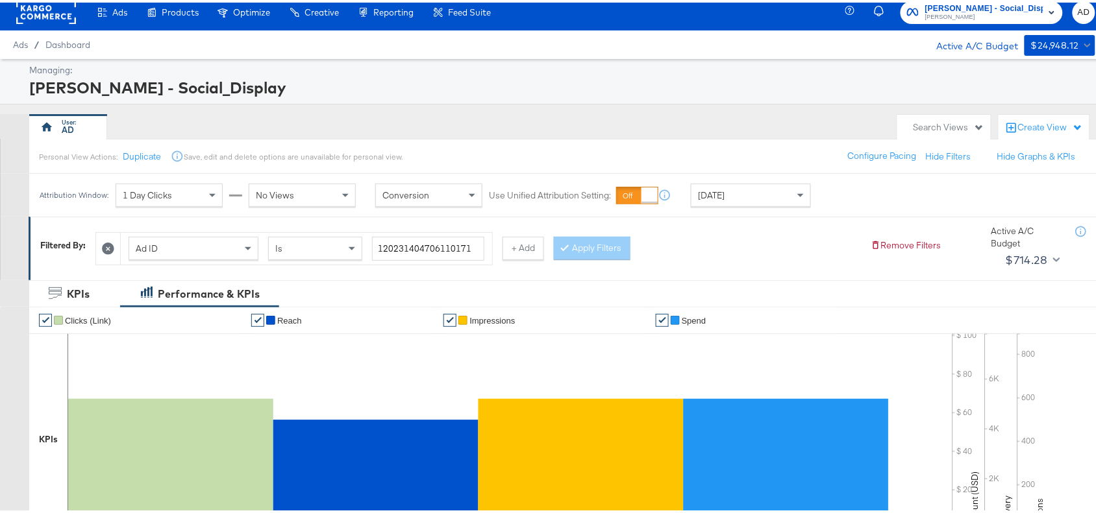
scroll to position [0, 0]
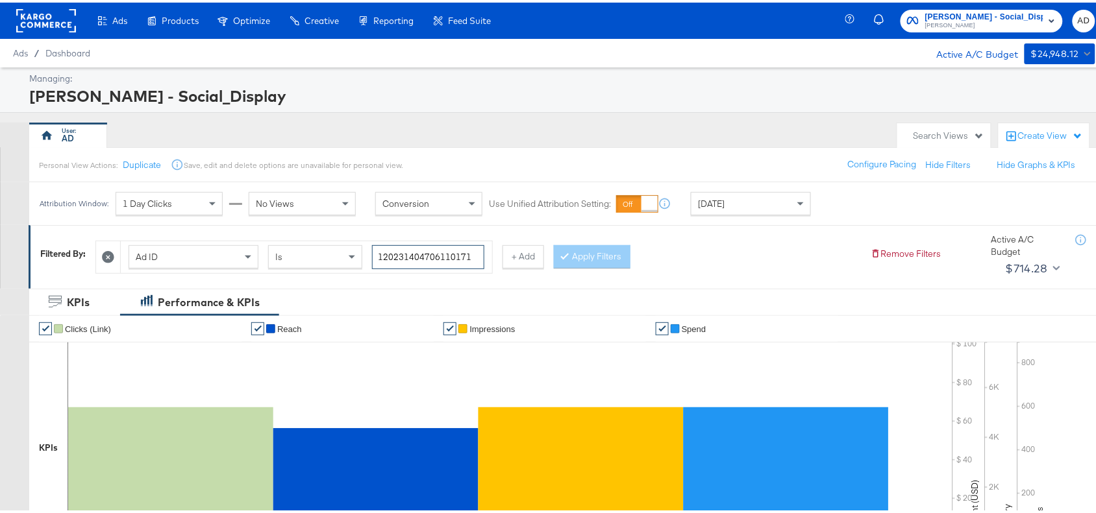
click at [478, 247] on input "120231404706110171" at bounding box center [428, 255] width 112 height 24
paste input "09"
click at [607, 262] on button "Apply Filters" at bounding box center [592, 254] width 77 height 23
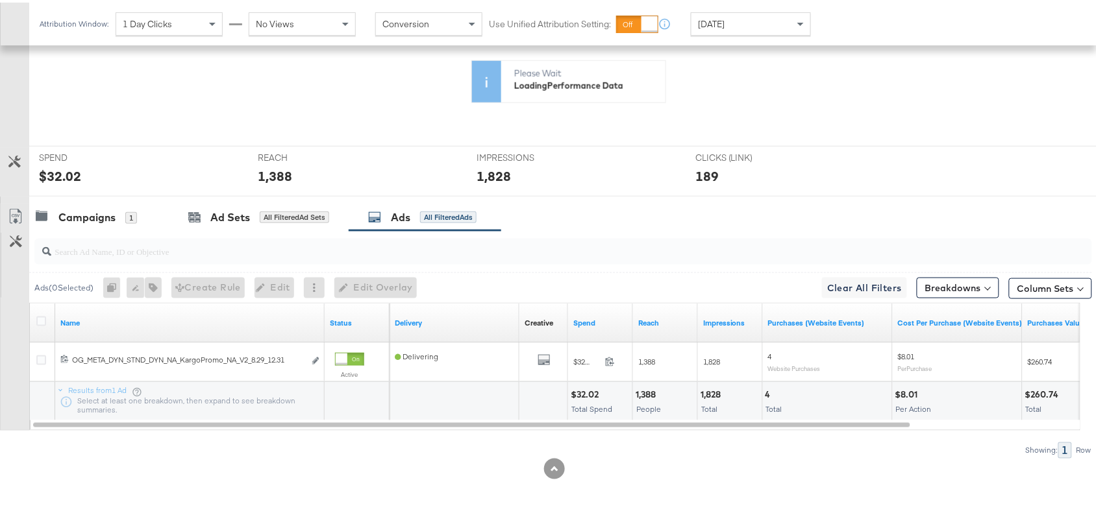
scroll to position [425, 0]
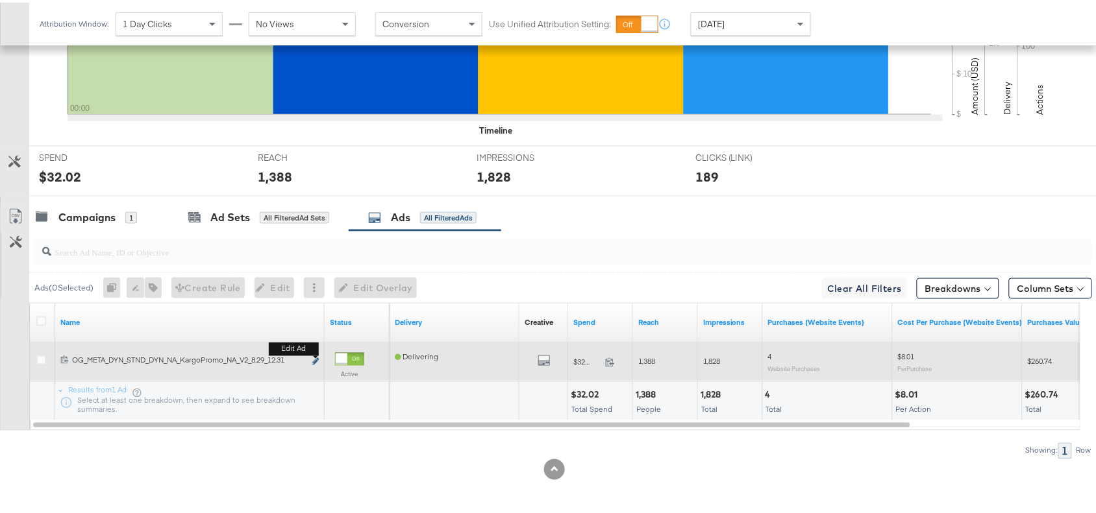
click at [312, 361] on button "Edit ad" at bounding box center [316, 360] width 8 height 14
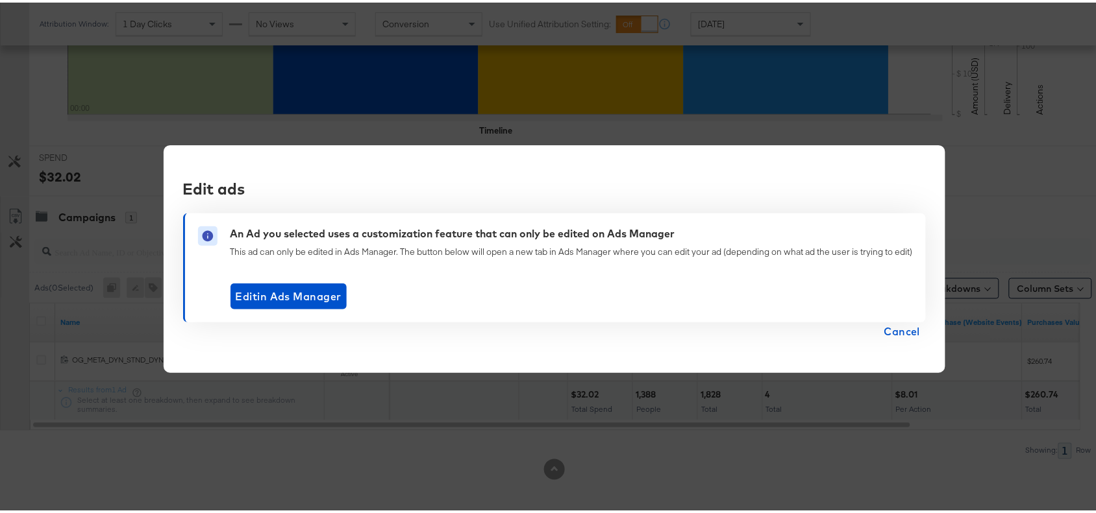
click at [909, 331] on span "Cancel" at bounding box center [902, 329] width 36 height 18
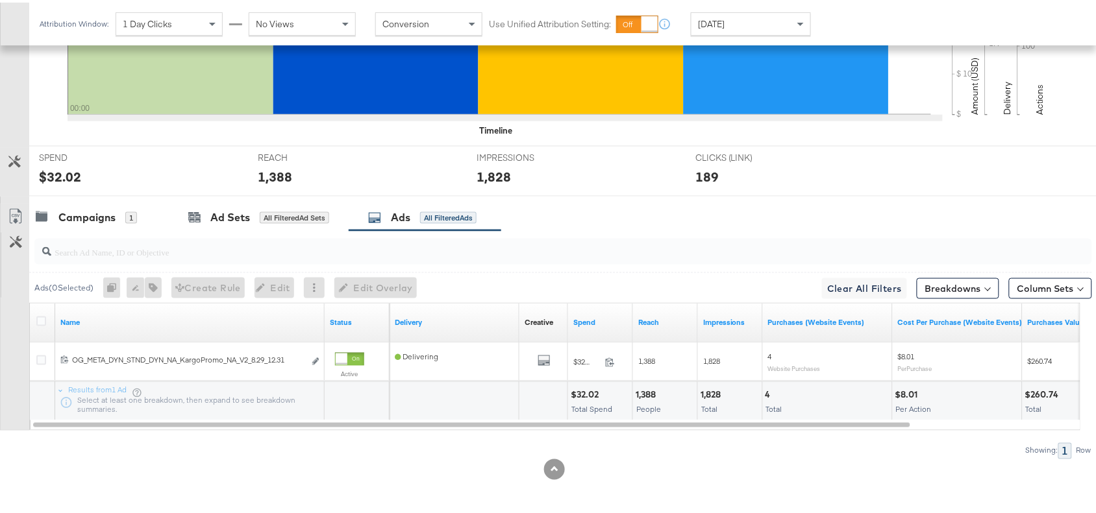
scroll to position [0, 0]
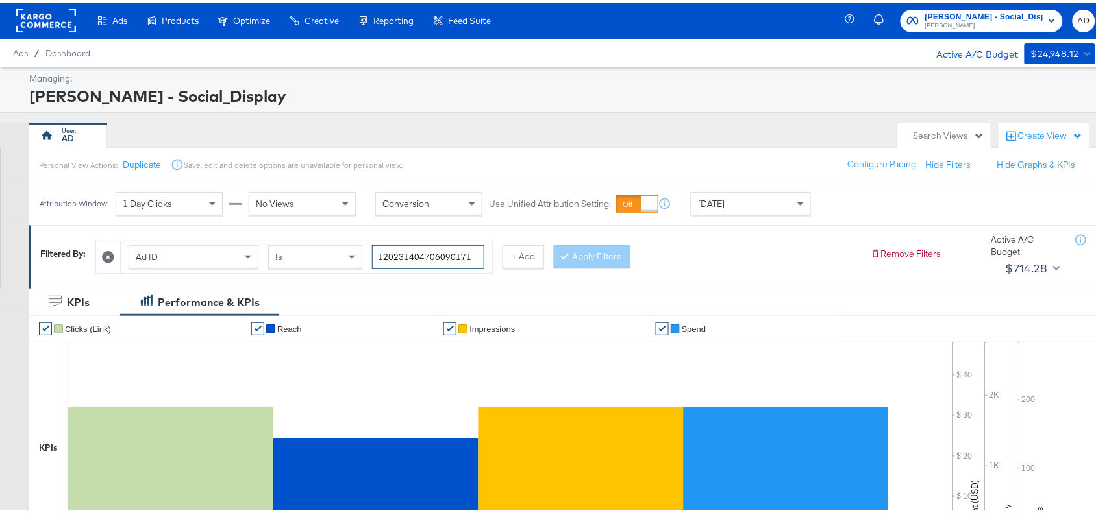
click at [471, 258] on input "120231404706090171" at bounding box center [428, 255] width 112 height 24
paste input "294314675"
click at [576, 263] on button "Apply Filters" at bounding box center [592, 254] width 77 height 23
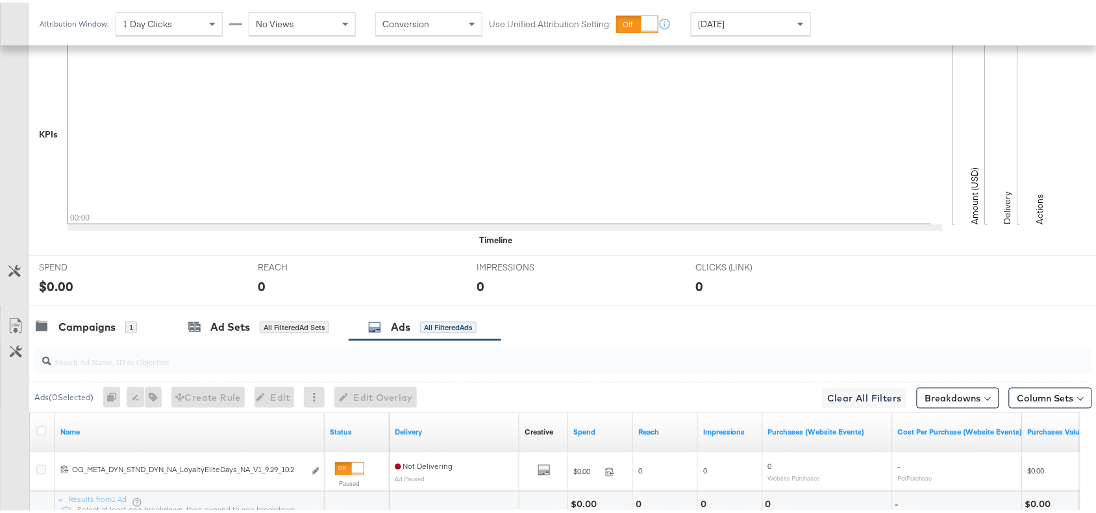
scroll to position [425, 0]
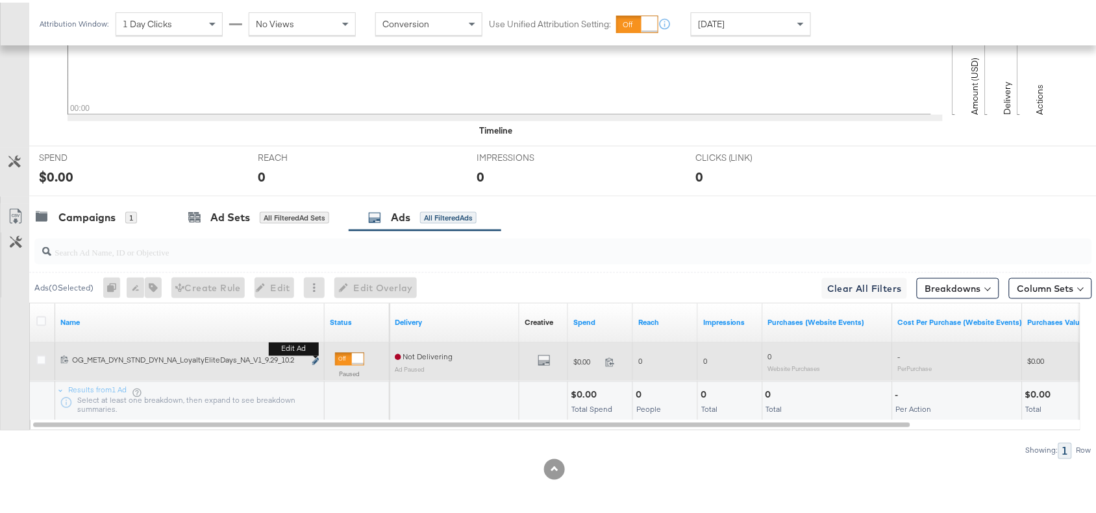
click at [315, 359] on icon "link" at bounding box center [315, 359] width 6 height 7
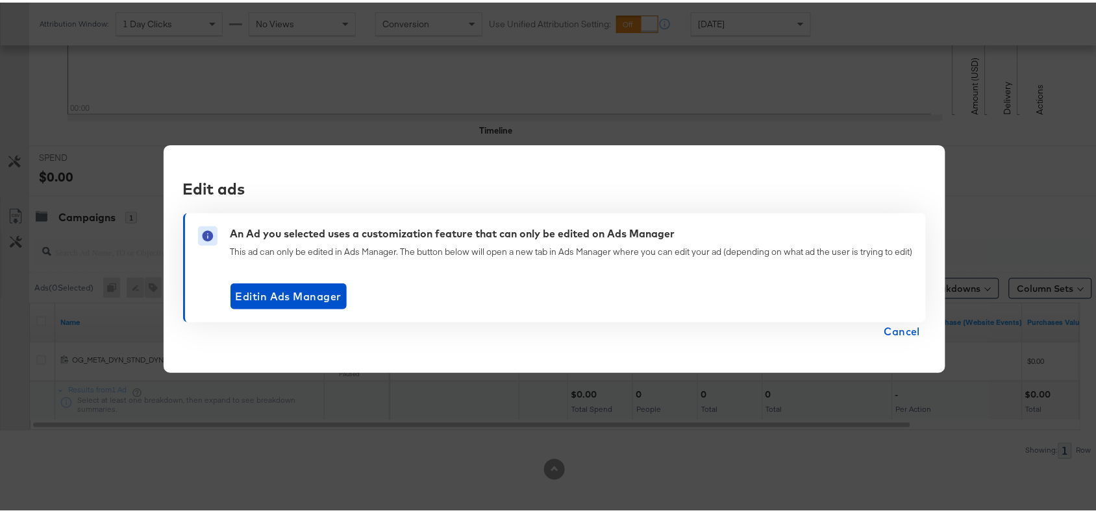
click at [898, 325] on span "Cancel" at bounding box center [902, 329] width 36 height 18
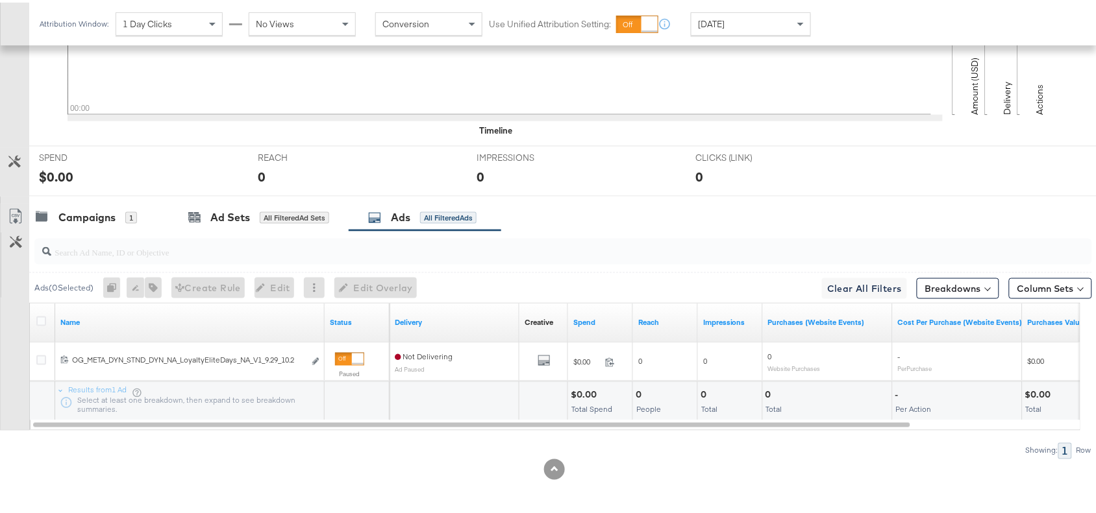
scroll to position [0, 0]
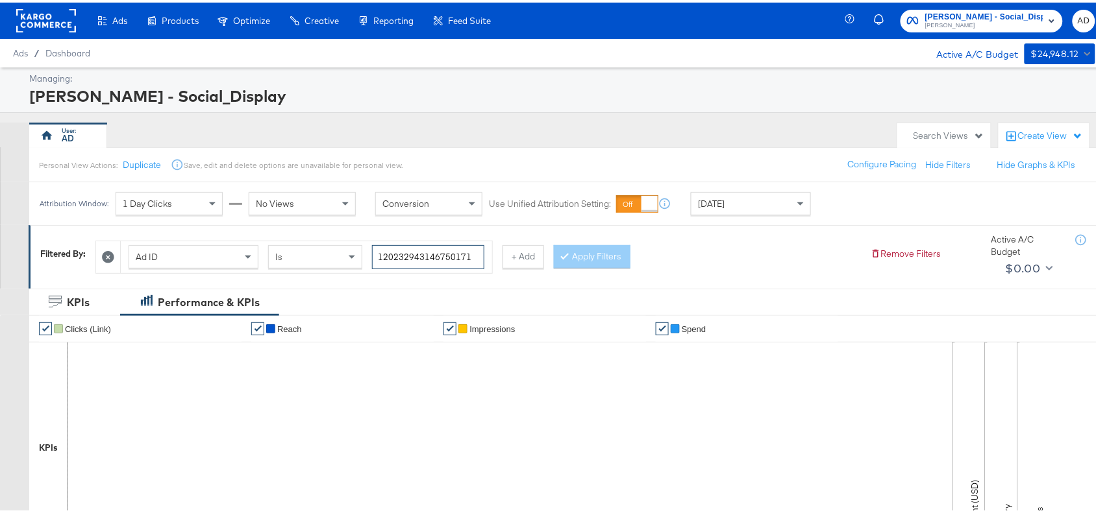
click at [482, 256] on input "120232943146750171" at bounding box center [428, 255] width 112 height 24
paste input "69481230"
type input "120232694812300171"
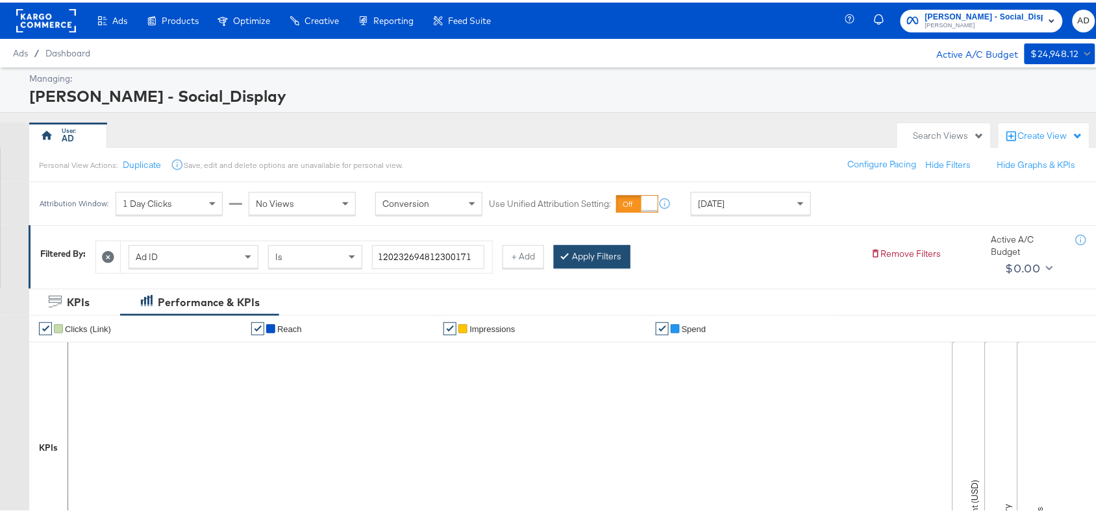
click at [567, 251] on icon at bounding box center [565, 253] width 4 height 8
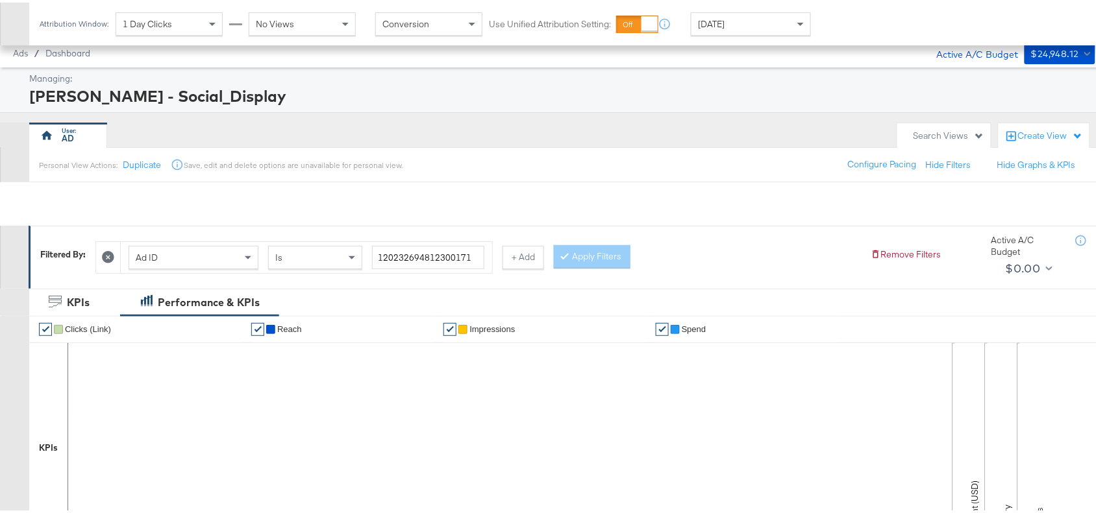
scroll to position [425, 0]
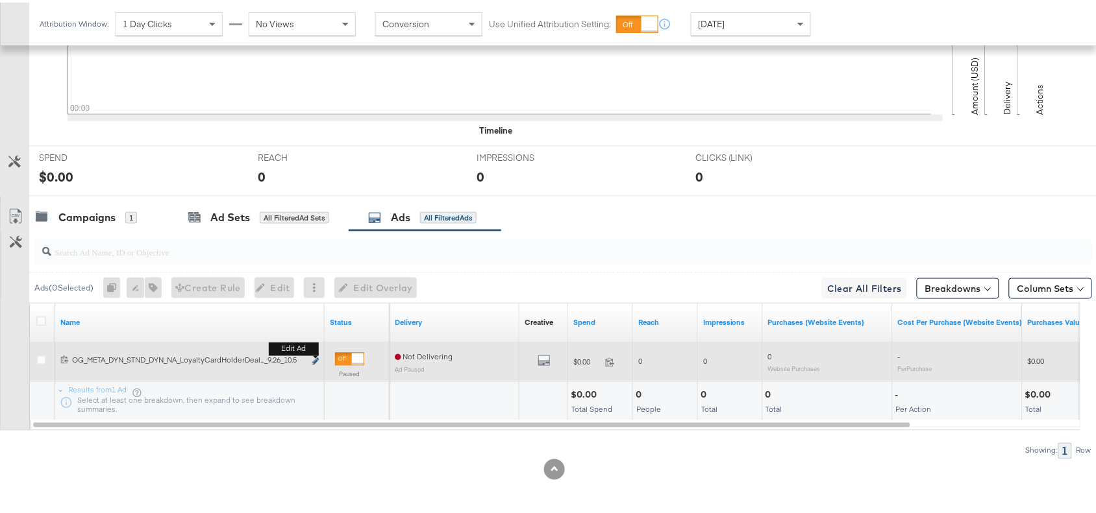
click at [316, 361] on icon "link" at bounding box center [315, 359] width 6 height 7
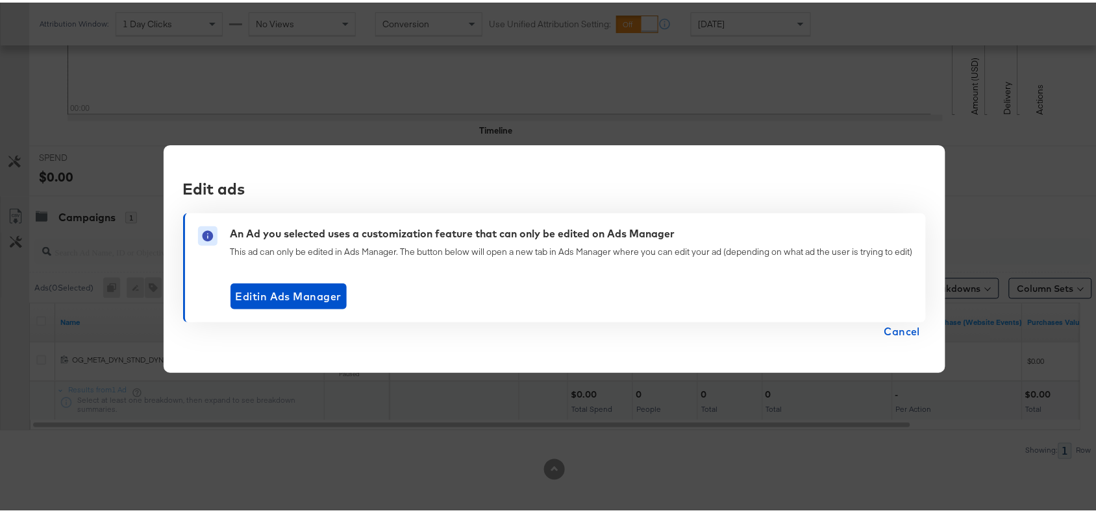
click at [901, 329] on span "Cancel" at bounding box center [902, 329] width 36 height 18
